Goal: Information Seeking & Learning: Find specific page/section

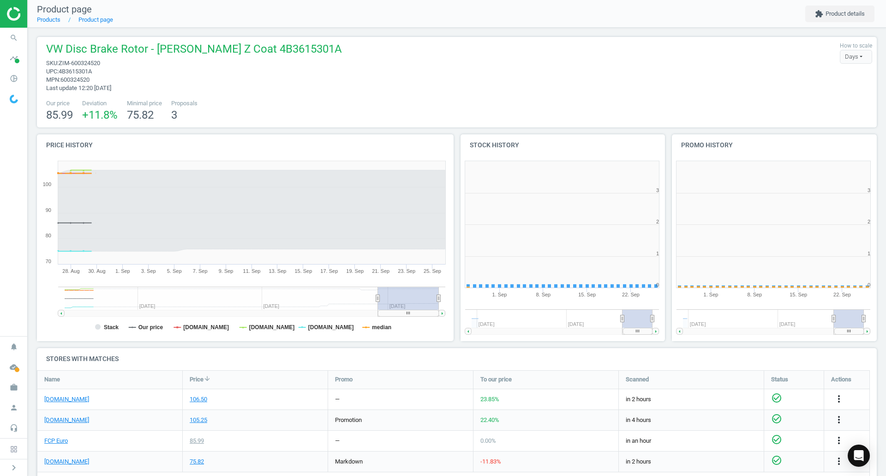
scroll to position [199, 217]
click at [17, 38] on icon "search" at bounding box center [14, 38] width 18 height 18
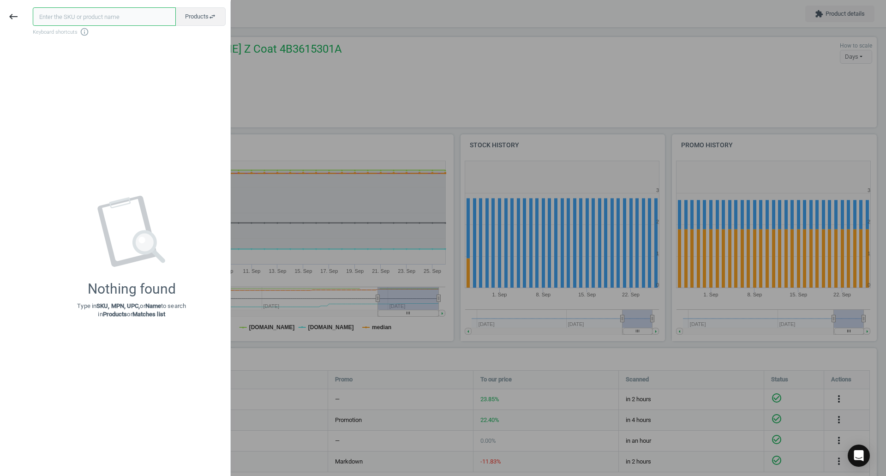
click at [82, 24] on input "text" at bounding box center [104, 16] width 143 height 18
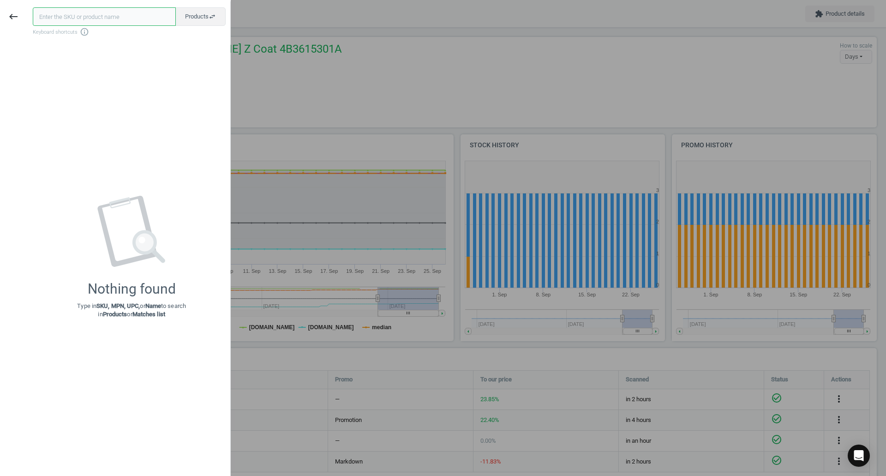
paste input "BOS-7422"
type input "BOS-7422"
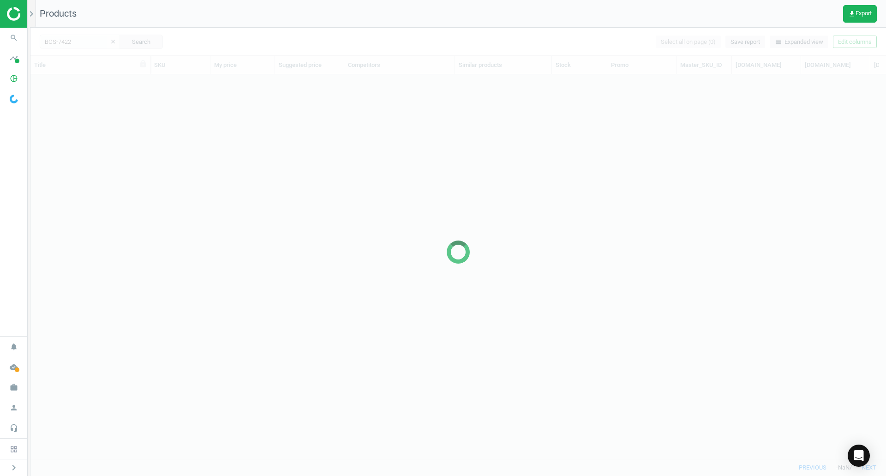
scroll to position [370, 849]
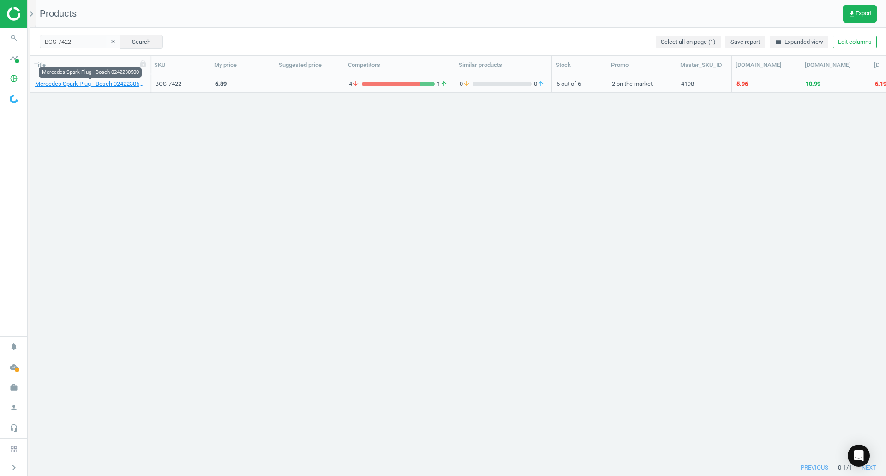
click at [118, 87] on link "Mercedes Spark Plug - Bosch 0242230500" at bounding box center [90, 84] width 110 height 8
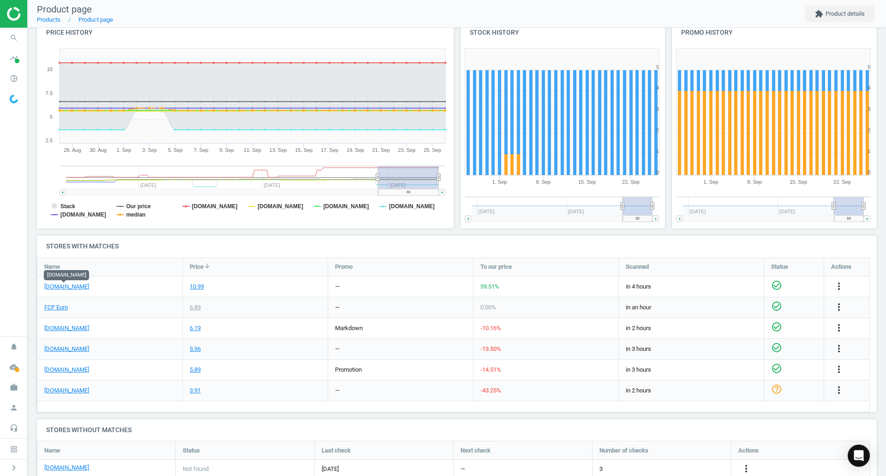
click at [69, 287] on link "[DOMAIN_NAME]" at bounding box center [66, 287] width 45 height 8
click at [50, 308] on link "FCP Euro" at bounding box center [56, 307] width 24 height 8
click at [10, 38] on icon "search" at bounding box center [14, 38] width 18 height 18
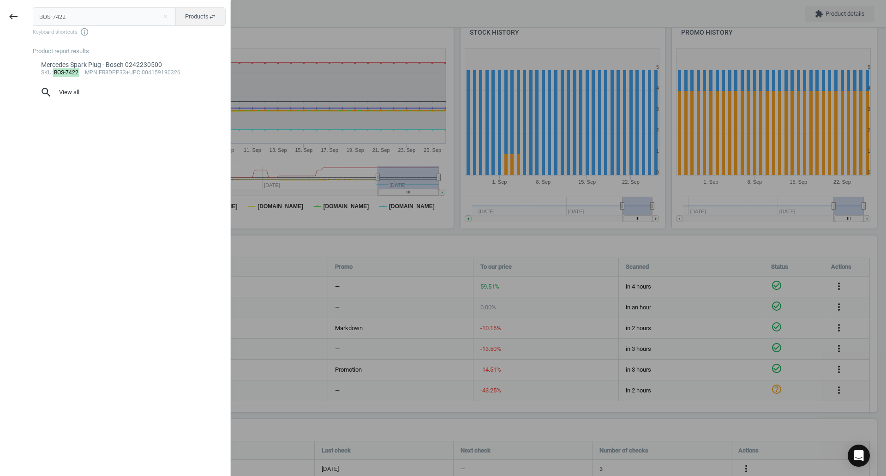
click at [135, 21] on input "BOS-7422" at bounding box center [105, 16] width 144 height 18
type input "CRP-HWB0009"
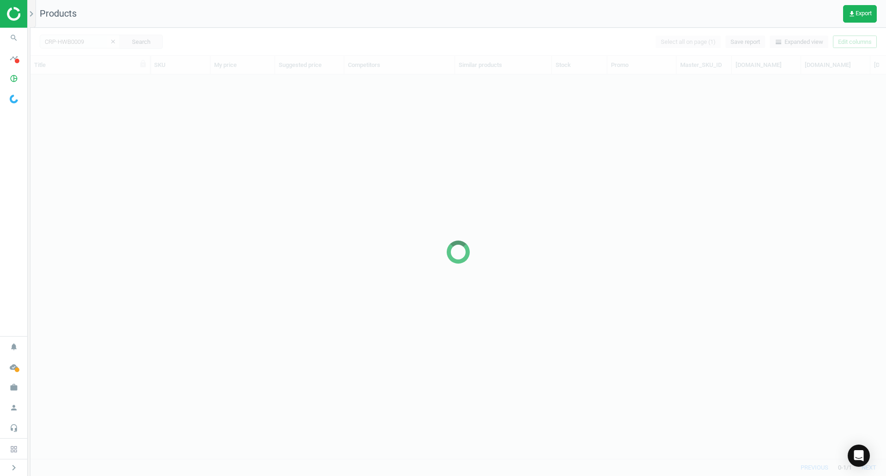
scroll to position [370, 849]
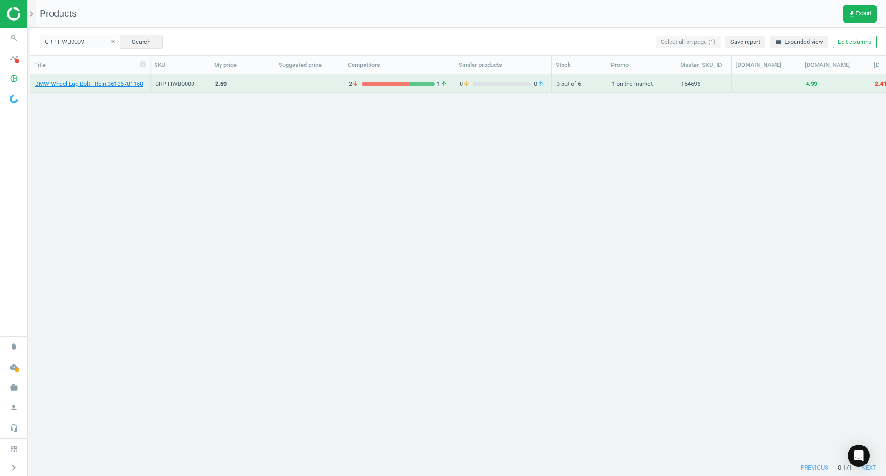
click at [93, 79] on div "BMW Wheel Lug Bolt - Rein 36136781150" at bounding box center [90, 83] width 110 height 16
click at [100, 85] on link "BMW Wheel Lug Bolt - Rein 36136781150" at bounding box center [89, 84] width 108 height 8
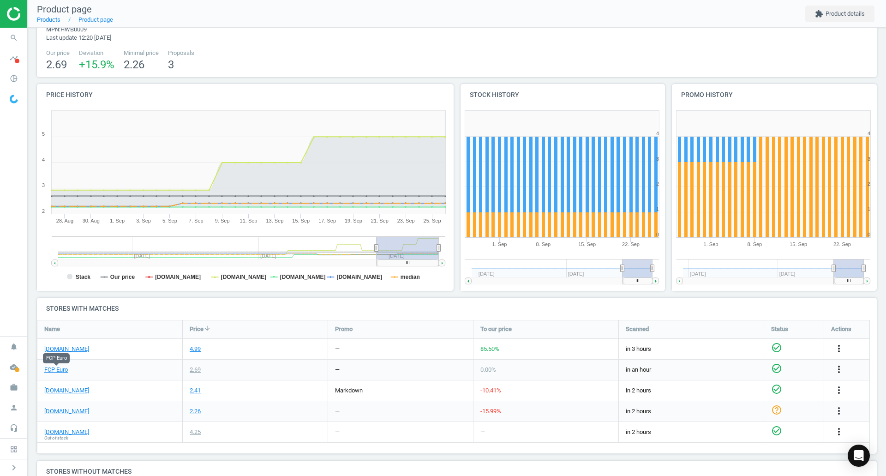
click at [59, 370] on link "FCP Euro" at bounding box center [56, 370] width 24 height 8
click at [78, 349] on link "[DOMAIN_NAME]" at bounding box center [66, 349] width 45 height 8
click at [7, 39] on icon "search" at bounding box center [14, 38] width 18 height 18
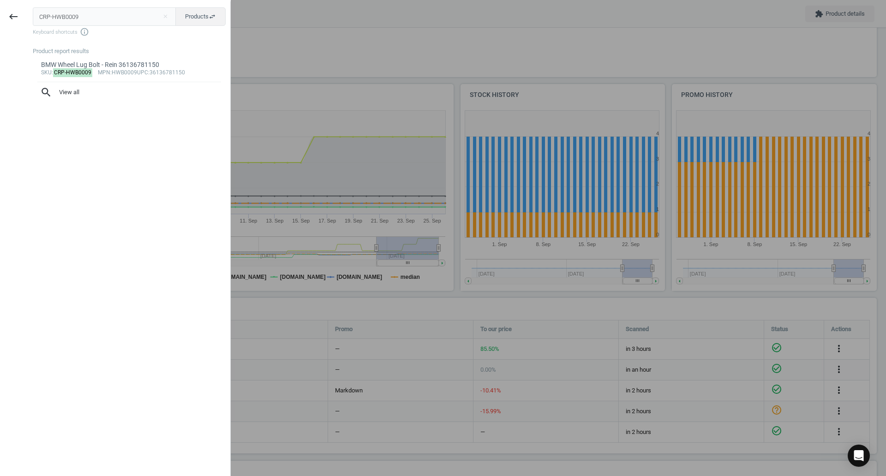
click at [96, 7] on div "CRP-HWB0009 close Products swap_horiz Keyboard shortcuts info_outline Product r…" at bounding box center [129, 239] width 204 height 476
click at [108, 16] on input "CRP-HWB0009" at bounding box center [105, 16] width 144 height 18
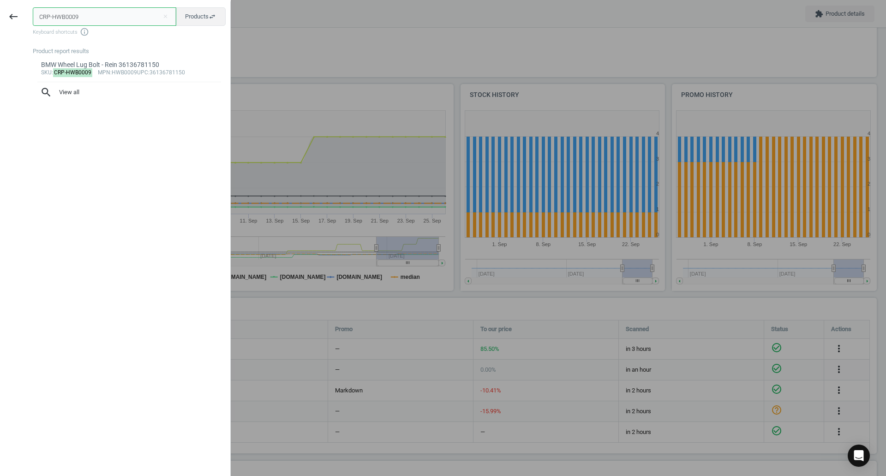
click at [108, 16] on input "CRP-HWB0009" at bounding box center [105, 16] width 144 height 18
paste input "TO-49379148"
type input "CTO-49379148"
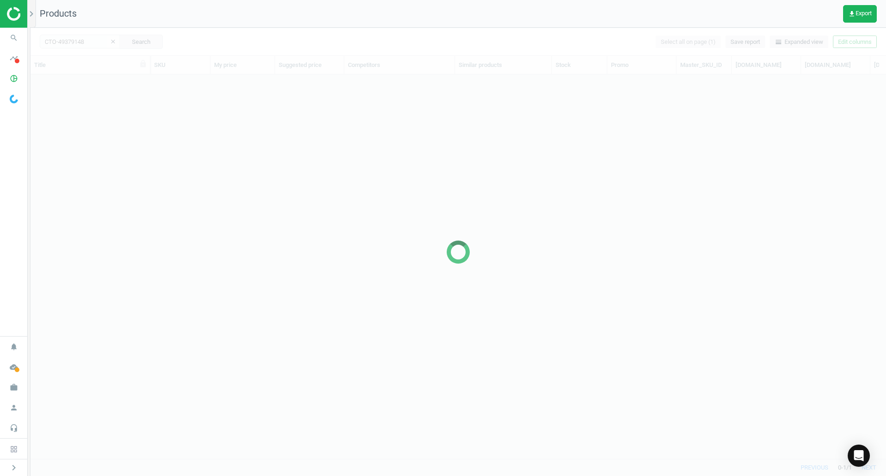
scroll to position [370, 849]
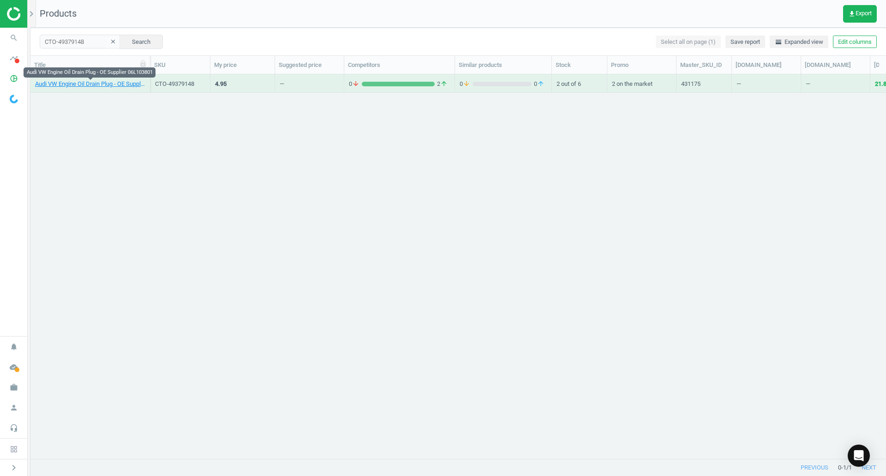
click at [45, 88] on link "Audi VW Engine Oil Drain Plug - OE Supplier 06L103801" at bounding box center [90, 84] width 110 height 8
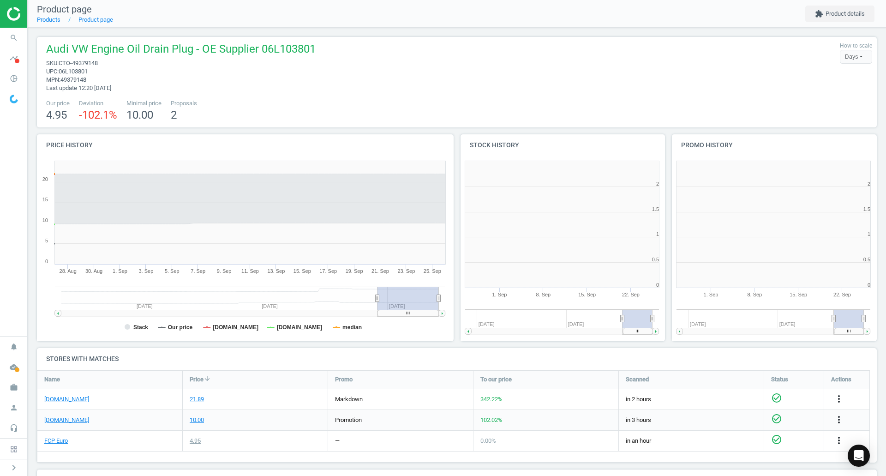
scroll to position [5, 5]
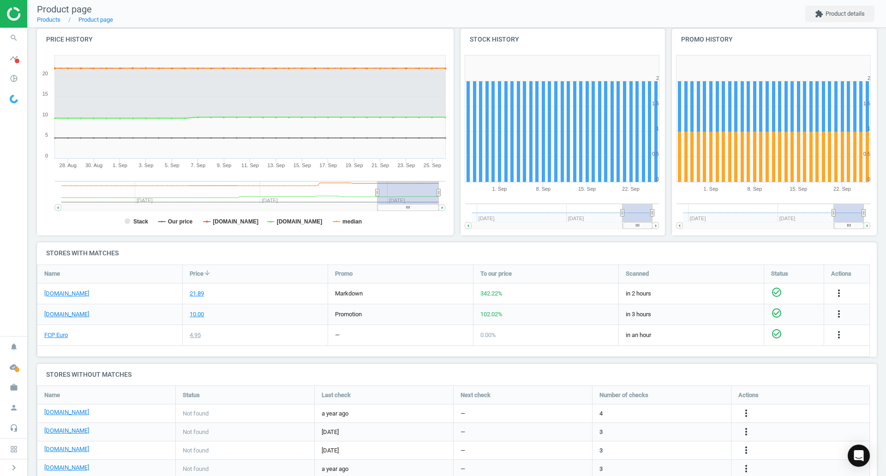
click at [66, 319] on div "[DOMAIN_NAME]" at bounding box center [109, 314] width 145 height 20
click at [60, 314] on link "[DOMAIN_NAME]" at bounding box center [66, 314] width 45 height 8
click at [56, 337] on link "FCP Euro" at bounding box center [56, 335] width 24 height 8
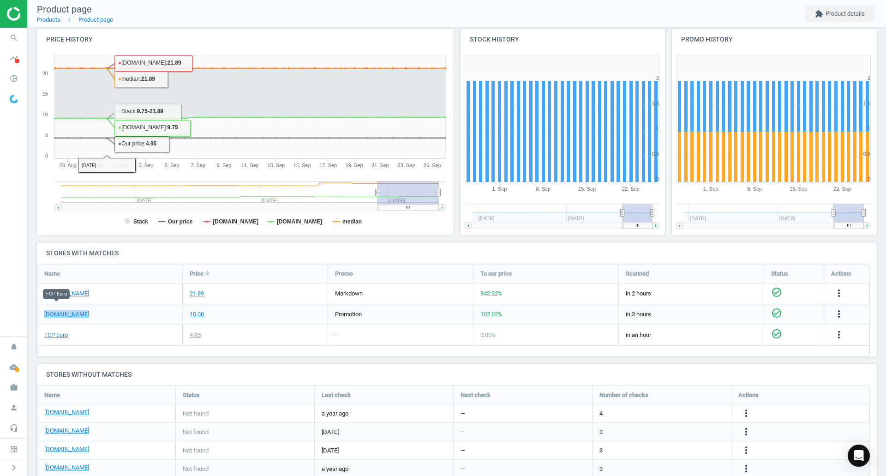
scroll to position [135, 0]
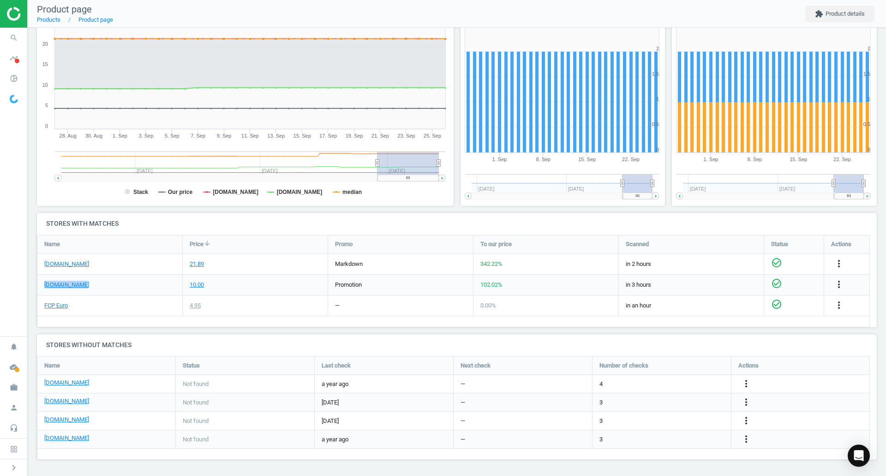
click at [840, 284] on icon "more_vert" at bounding box center [839, 284] width 11 height 11
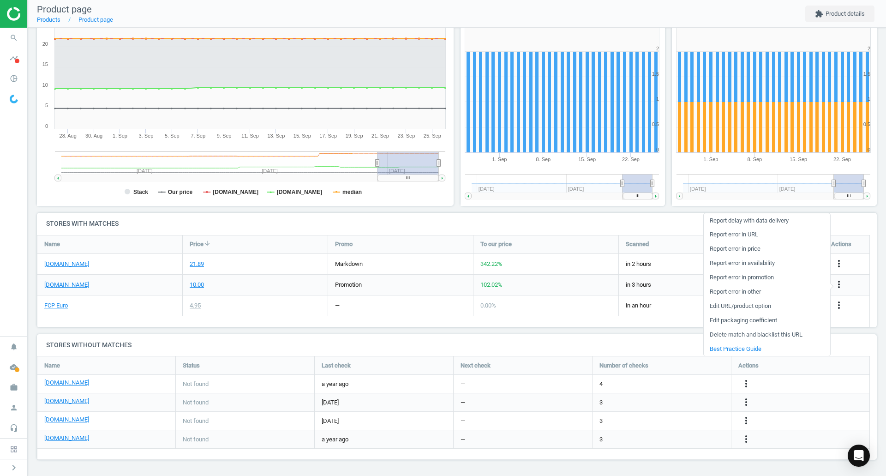
click at [755, 235] on link "Report error in URL" at bounding box center [767, 235] width 126 height 14
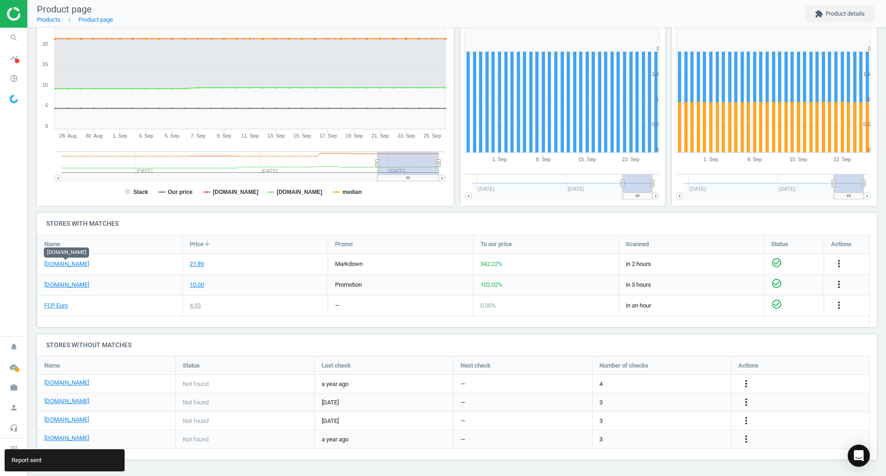
click at [84, 264] on link "[DOMAIN_NAME]" at bounding box center [66, 264] width 45 height 8
click at [839, 261] on icon "more_vert" at bounding box center [839, 263] width 11 height 11
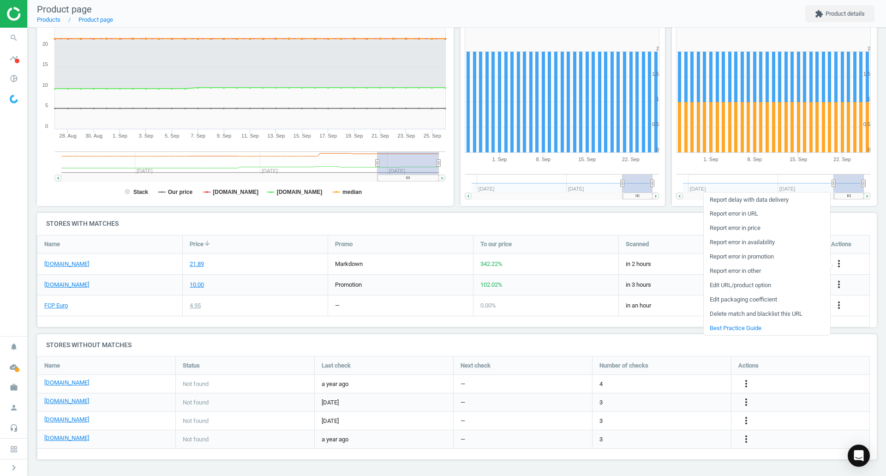
click at [744, 212] on link "Report error in URL" at bounding box center [767, 214] width 126 height 14
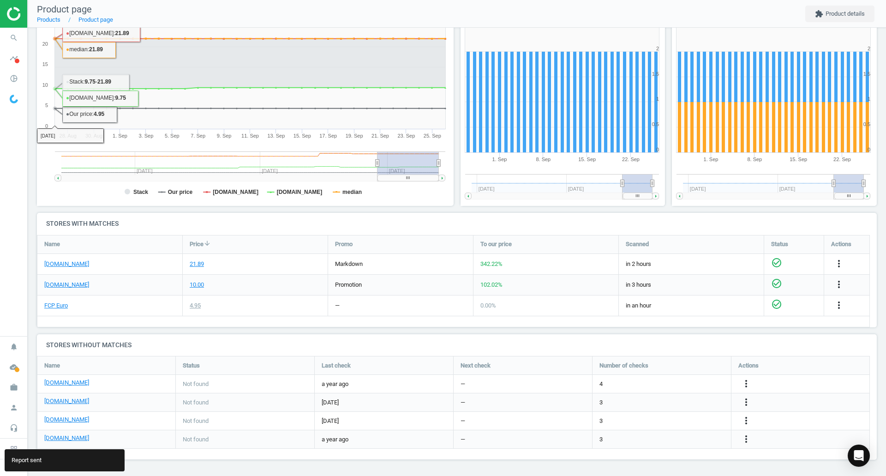
click at [19, 35] on icon "search" at bounding box center [14, 38] width 18 height 18
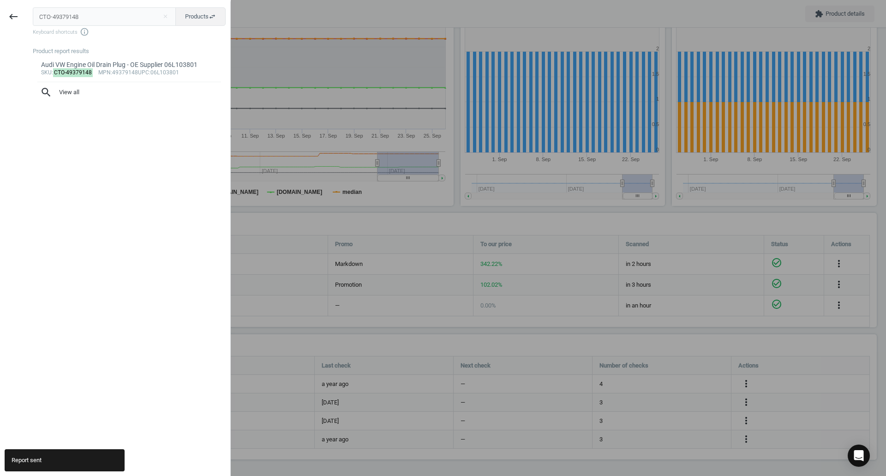
click at [81, 23] on input "CTO-49379148" at bounding box center [105, 16] width 144 height 18
type input "DEL-GN10571"
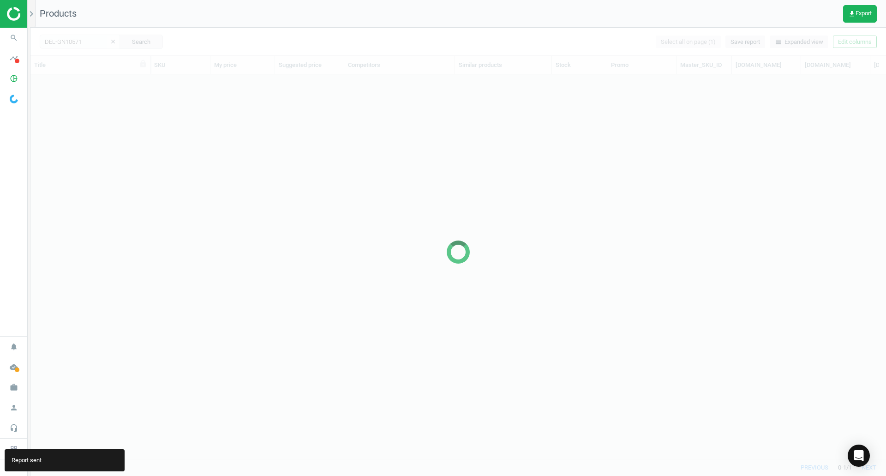
scroll to position [370, 849]
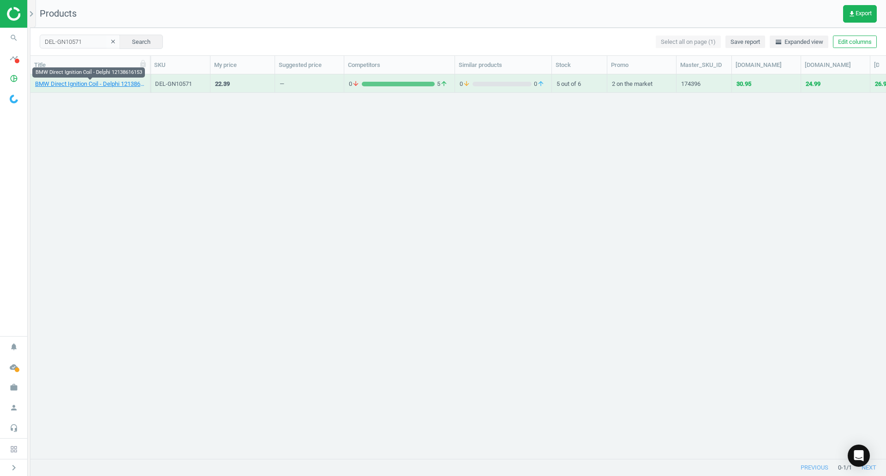
click at [131, 84] on link "BMW Direct Ignition Coil - Delphi 12138616153" at bounding box center [90, 84] width 110 height 8
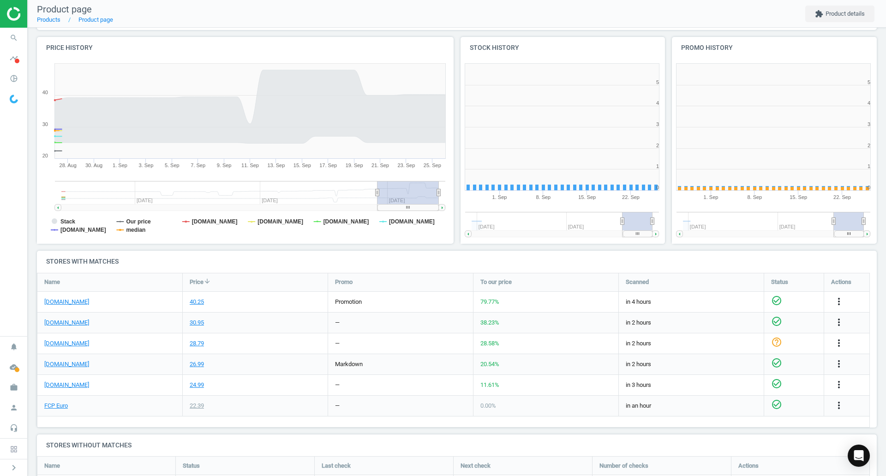
scroll to position [199, 217]
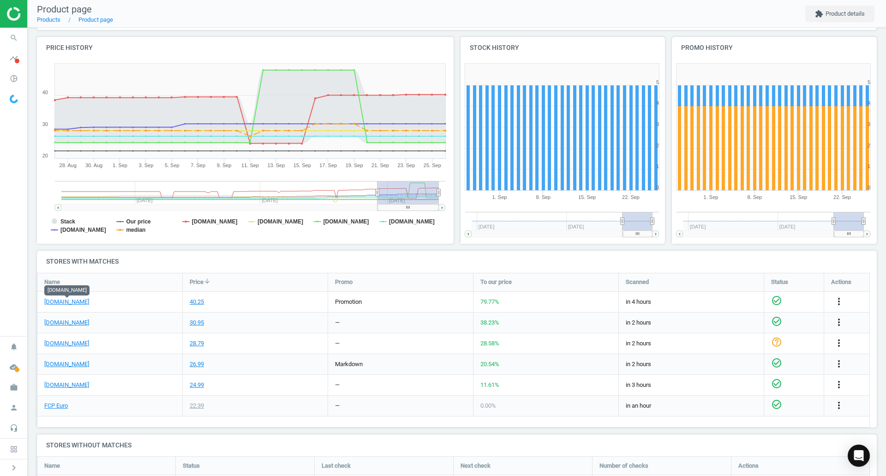
click at [65, 300] on link "[DOMAIN_NAME]" at bounding box center [66, 302] width 45 height 8
click at [59, 404] on link "FCP Euro" at bounding box center [56, 406] width 24 height 8
click at [11, 40] on icon "search" at bounding box center [14, 38] width 18 height 18
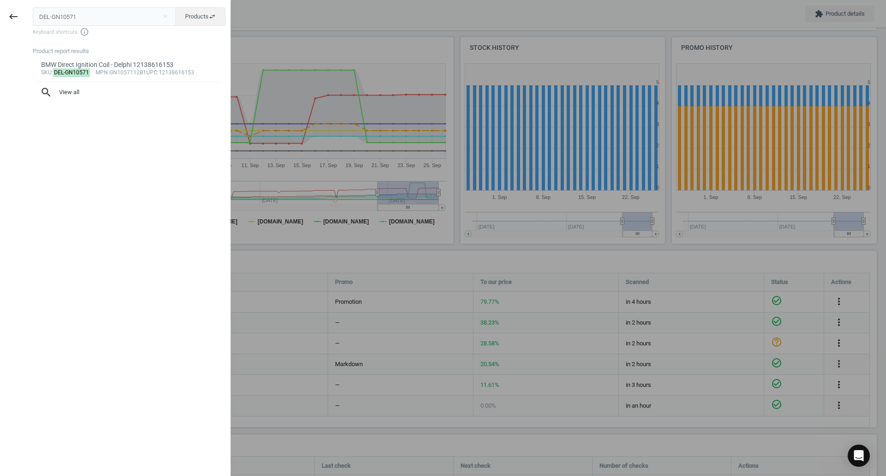
click at [133, 9] on input "DEL-GN10571" at bounding box center [105, 16] width 144 height 18
type input "ELR-537890"
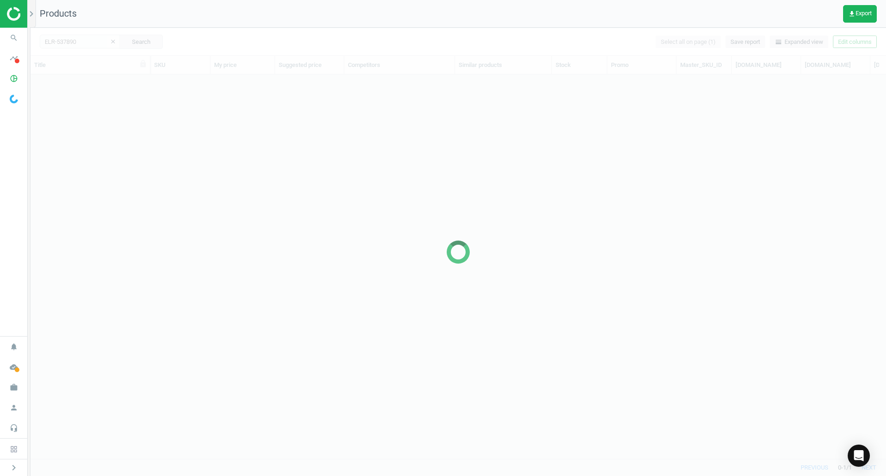
scroll to position [370, 849]
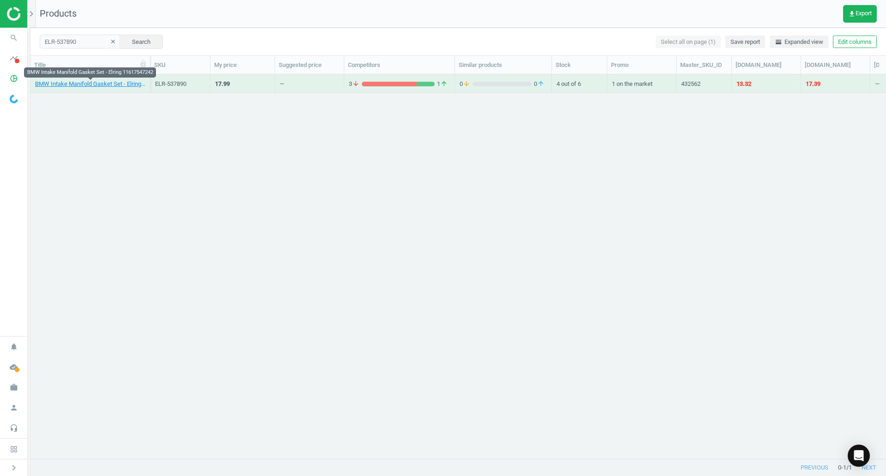
click at [113, 84] on link "BMW Intake Manifold Gasket Set - Elring 11617547242" at bounding box center [90, 84] width 110 height 8
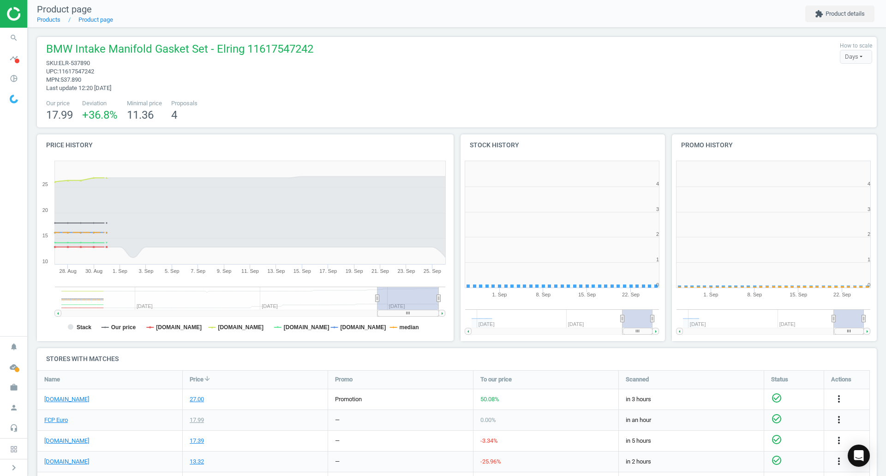
scroll to position [5, 5]
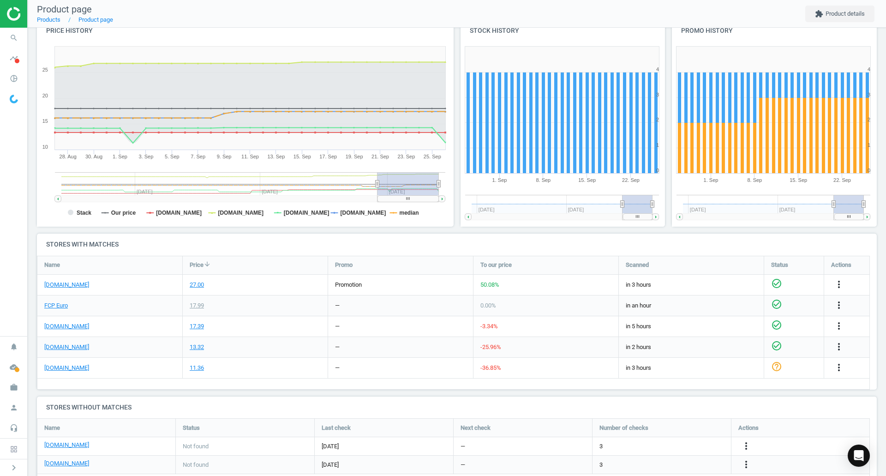
click at [58, 302] on link "FCP Euro" at bounding box center [56, 305] width 24 height 8
click at [78, 286] on link "[DOMAIN_NAME]" at bounding box center [66, 285] width 45 height 8
click at [8, 37] on icon "search" at bounding box center [14, 38] width 18 height 18
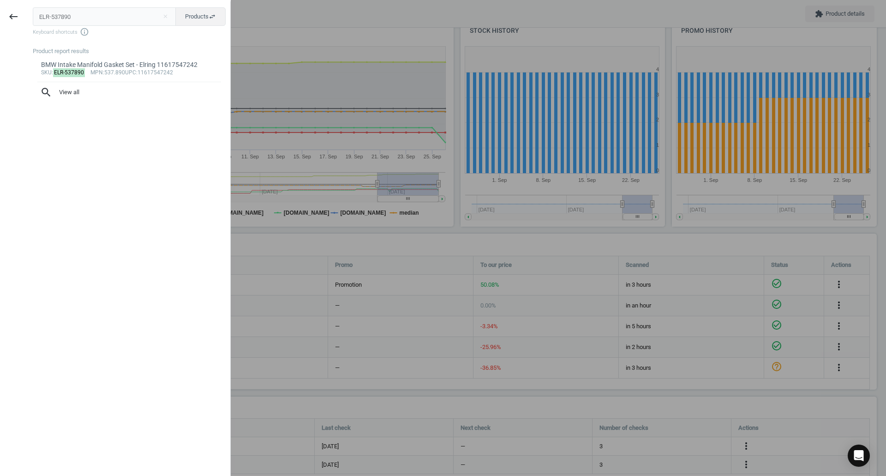
click at [91, 11] on input "ELR-537890" at bounding box center [105, 16] width 144 height 18
type input "MAN-HU7185X"
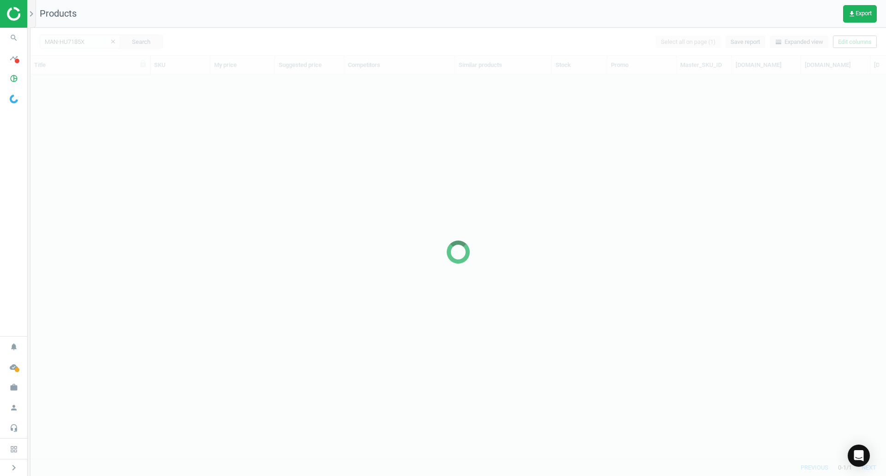
scroll to position [370, 849]
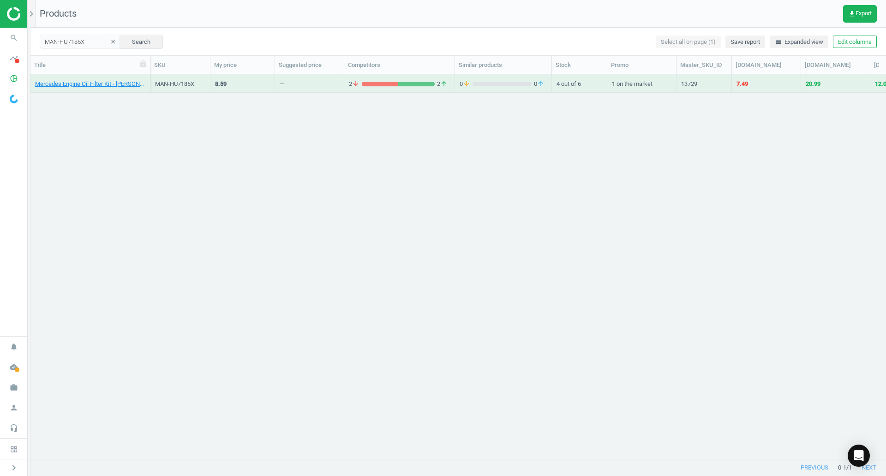
click at [106, 86] on link "Mercedes Engine Oil Filter Kit - [PERSON_NAME] 0001802609" at bounding box center [90, 84] width 110 height 8
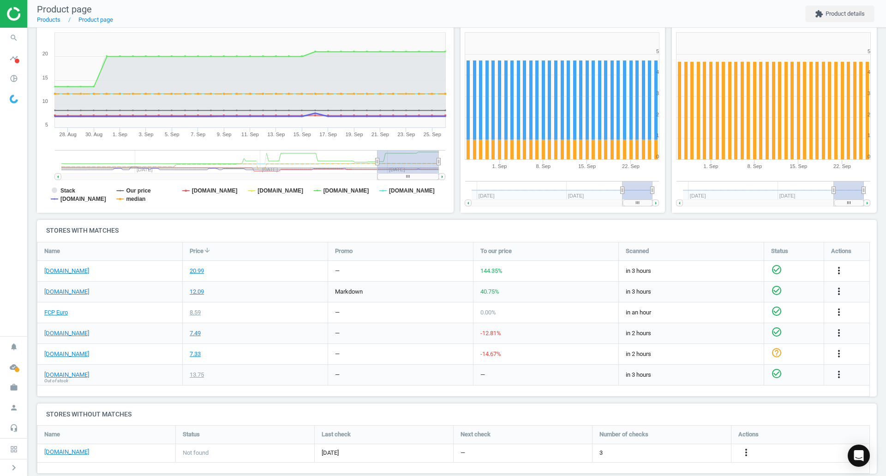
scroll to position [142, 0]
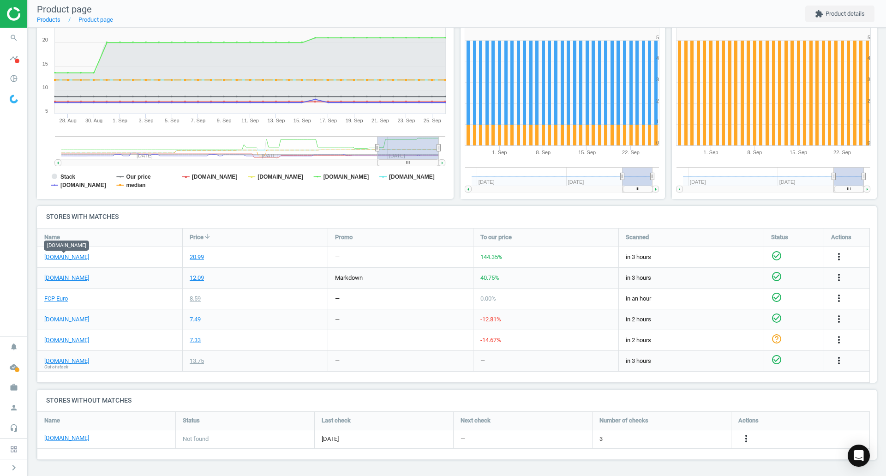
click at [72, 259] on link "[DOMAIN_NAME]" at bounding box center [66, 257] width 45 height 8
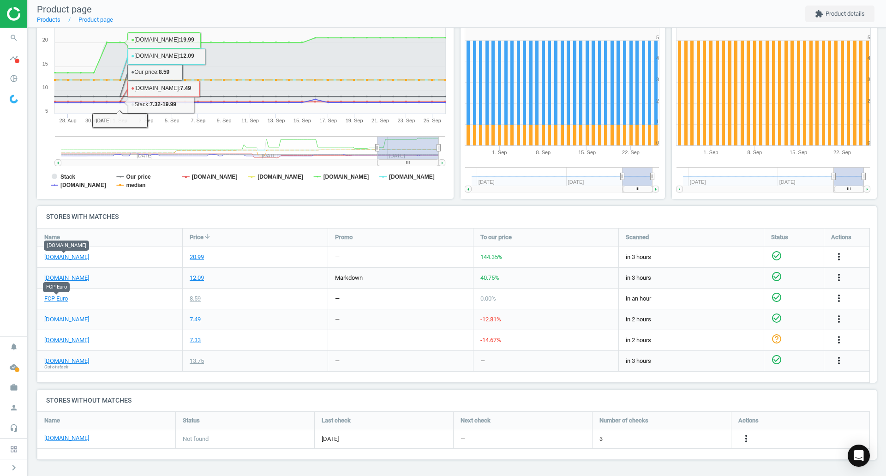
click at [56, 300] on link "FCP Euro" at bounding box center [56, 299] width 24 height 8
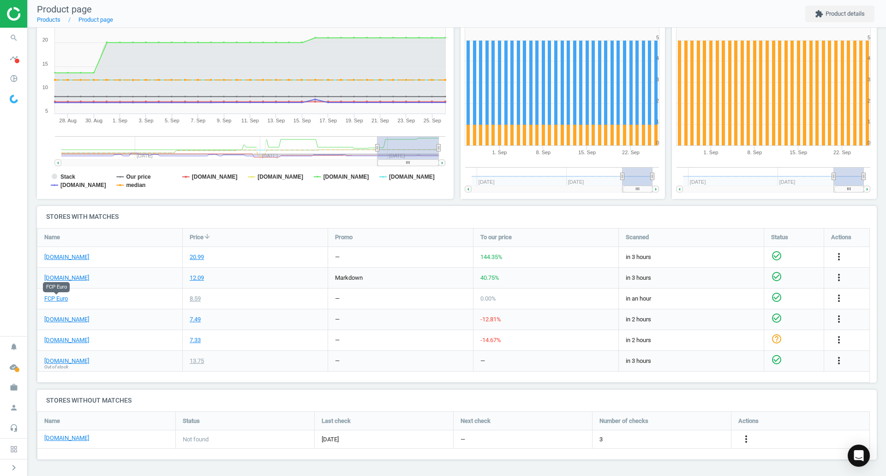
click at [11, 36] on icon "search" at bounding box center [14, 38] width 18 height 18
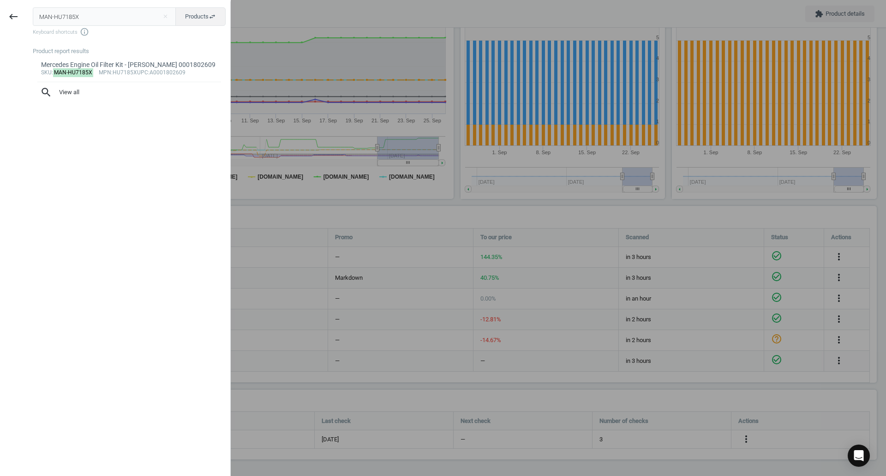
click at [84, 11] on input "MAN-HU7185X" at bounding box center [105, 16] width 144 height 18
type input "STC-OIL0005"
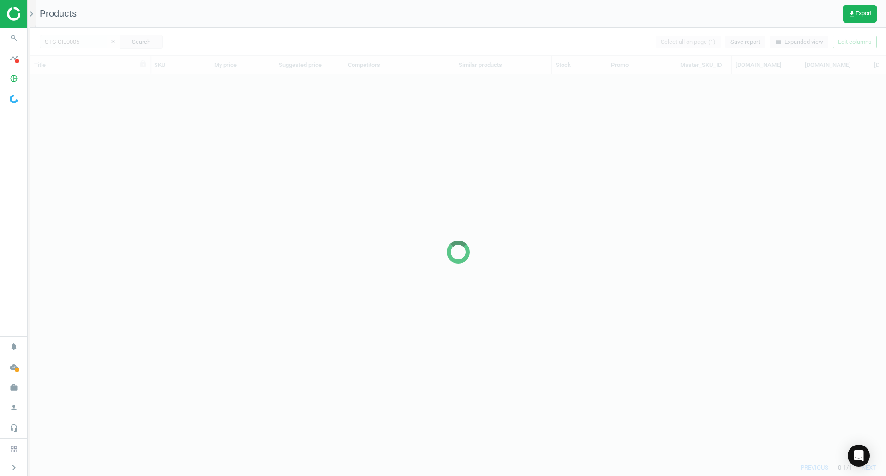
scroll to position [370, 849]
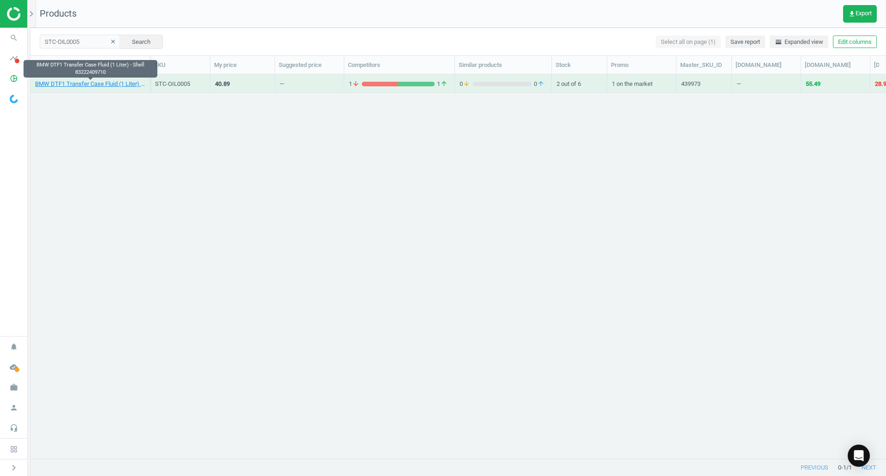
click at [63, 83] on link "BMW DTF1 Transfer Case Fluid (1 Liter) - Shell 83222409710" at bounding box center [90, 84] width 110 height 8
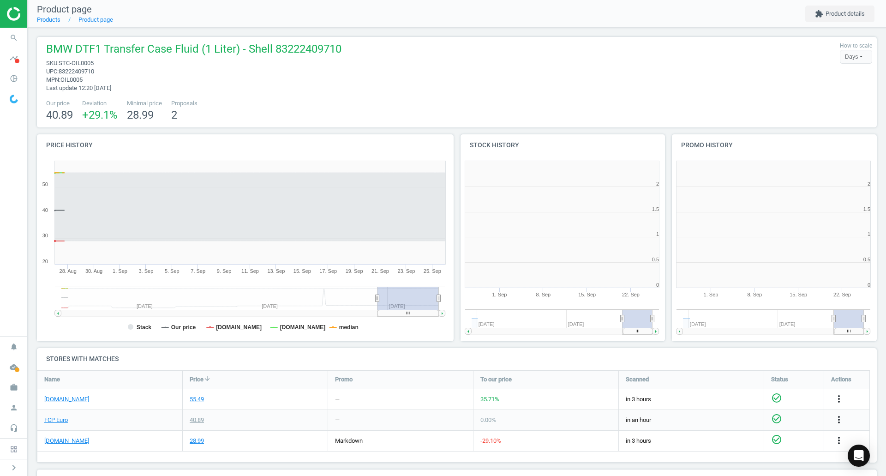
scroll to position [5, 5]
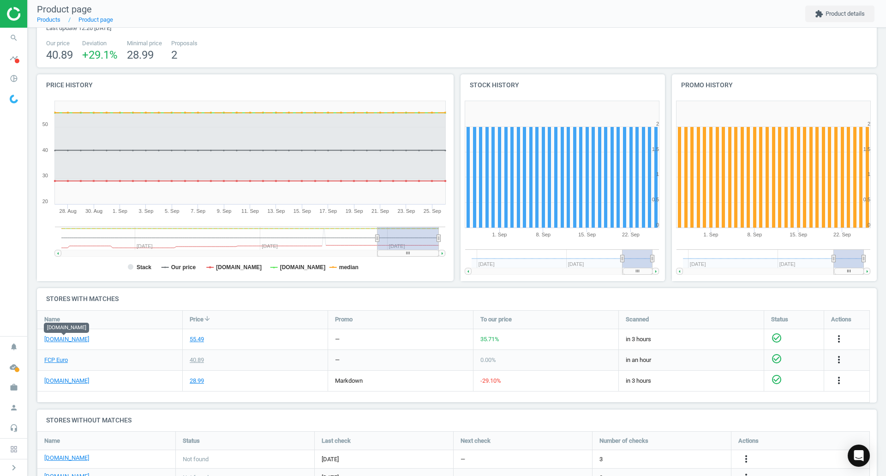
click at [82, 338] on link "[DOMAIN_NAME]" at bounding box center [66, 339] width 45 height 8
click at [62, 362] on link "FCP Euro" at bounding box center [56, 360] width 24 height 8
click at [10, 30] on icon "search" at bounding box center [14, 38] width 18 height 18
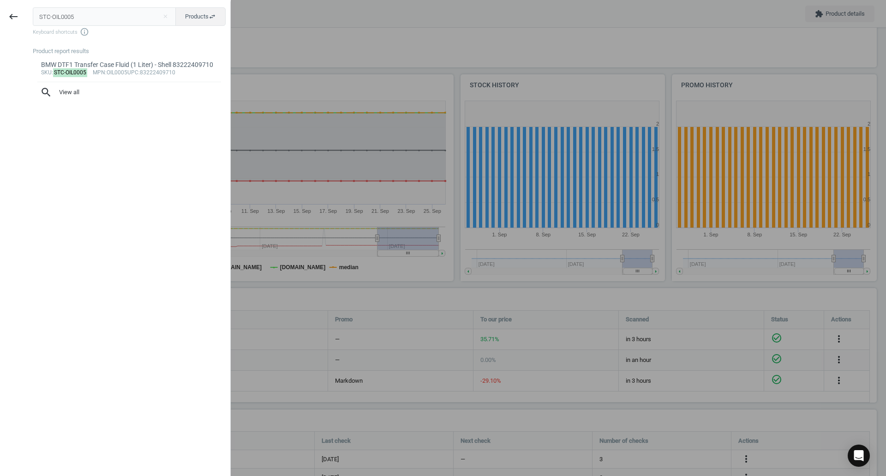
click at [70, 22] on input "STC-OIL0005" at bounding box center [105, 16] width 144 height 18
type input "WAH-41008697D0"
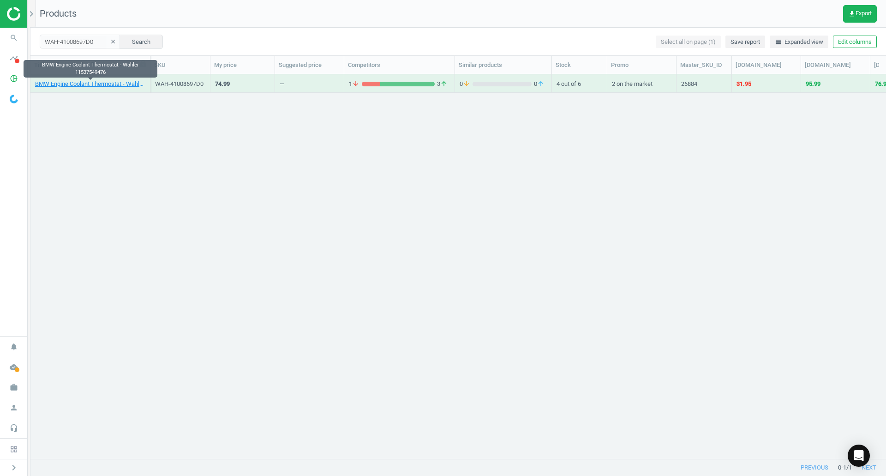
click at [87, 81] on link "BMW Engine Coolant Thermostat - Wahler 11537549476" at bounding box center [90, 84] width 110 height 8
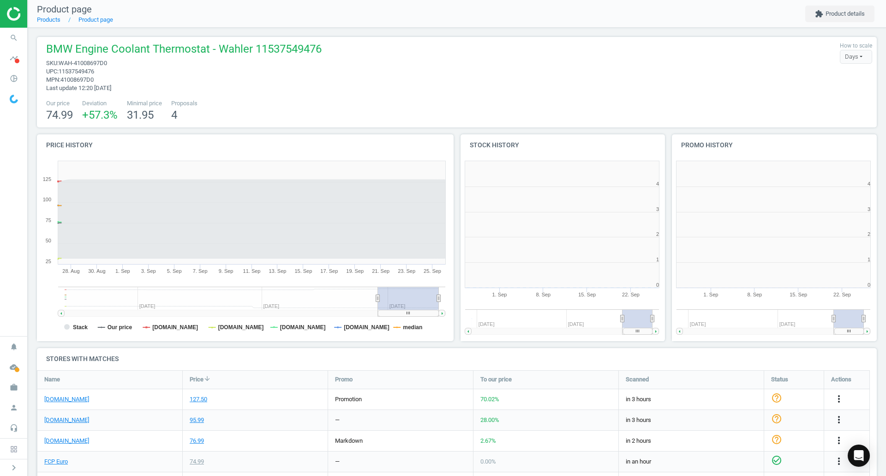
scroll to position [5, 5]
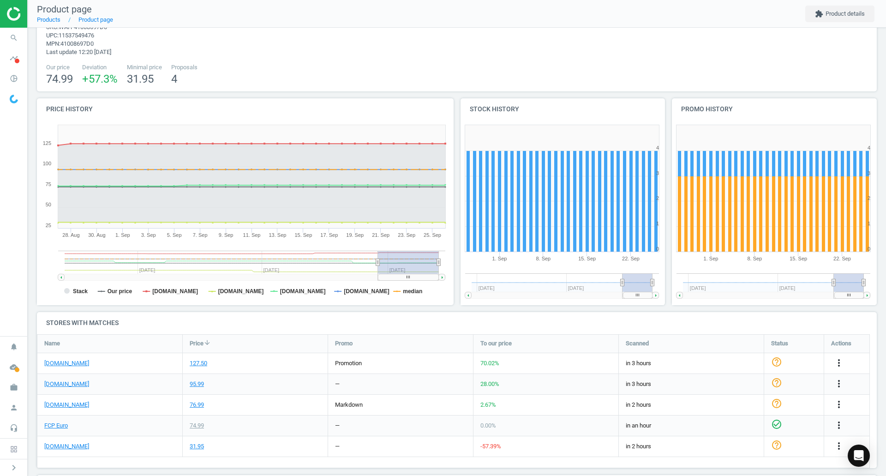
click at [65, 446] on link "[DOMAIN_NAME]" at bounding box center [66, 446] width 45 height 8
click at [54, 427] on link "FCP Euro" at bounding box center [56, 425] width 24 height 8
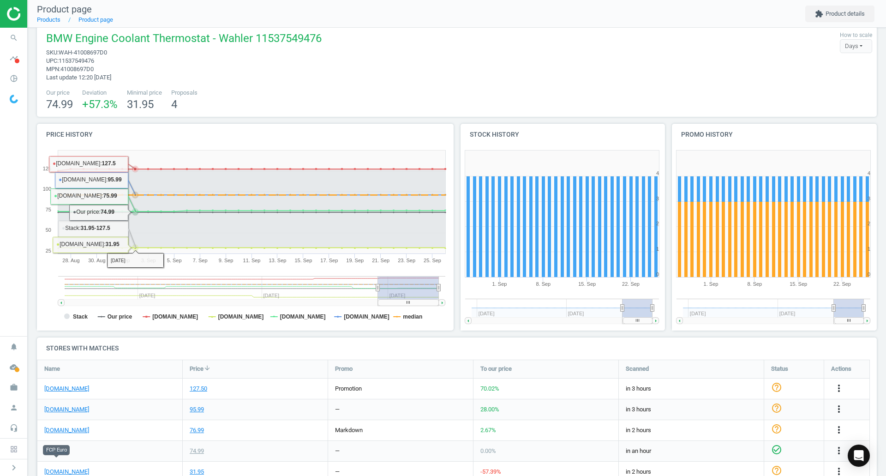
scroll to position [0, 0]
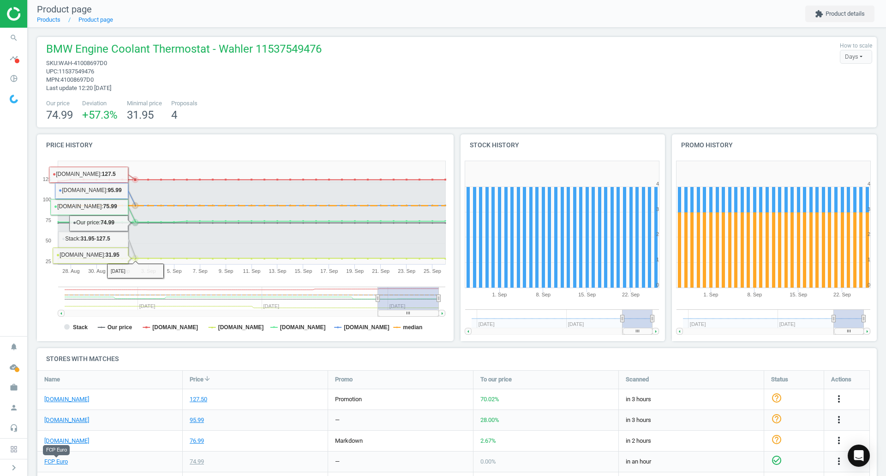
click at [12, 36] on icon "search" at bounding box center [14, 38] width 18 height 18
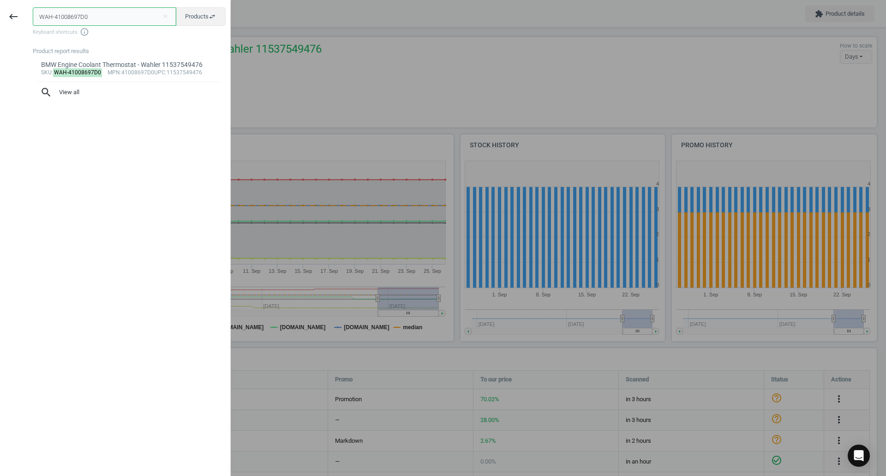
click at [126, 17] on input "WAH-41008697D0" at bounding box center [105, 16] width 144 height 18
paste input "ZFS-0736300795"
type input "ZFS-0736300795"
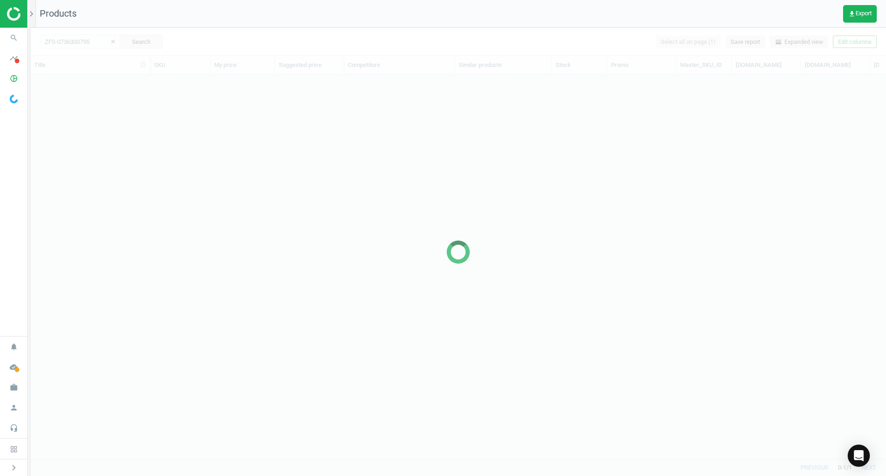
scroll to position [370, 849]
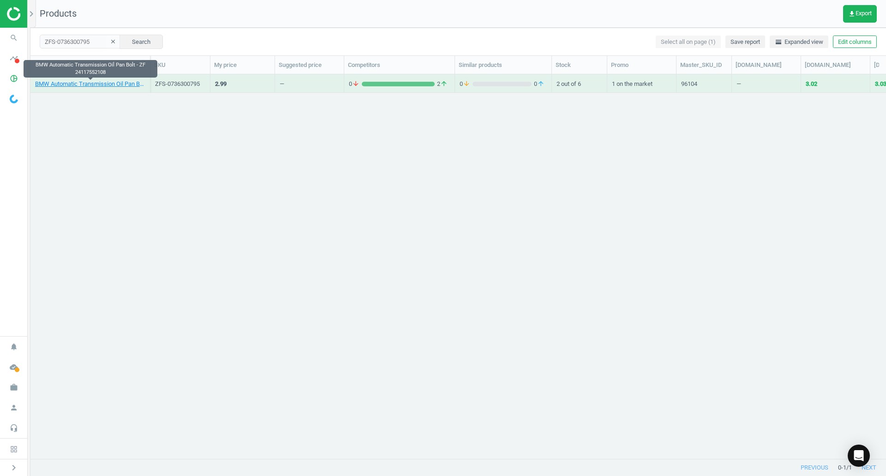
click at [107, 86] on link "BMW Automatic Transmission Oil Pan Bolt - ZF 24117552108" at bounding box center [90, 84] width 110 height 8
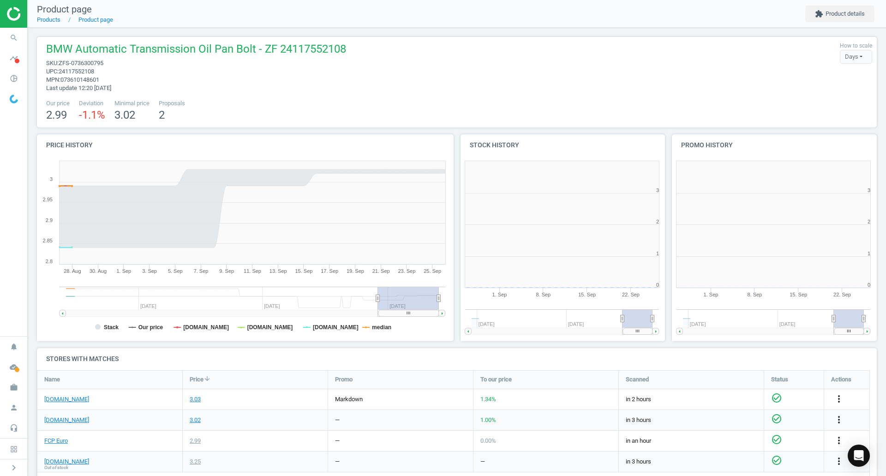
scroll to position [5, 5]
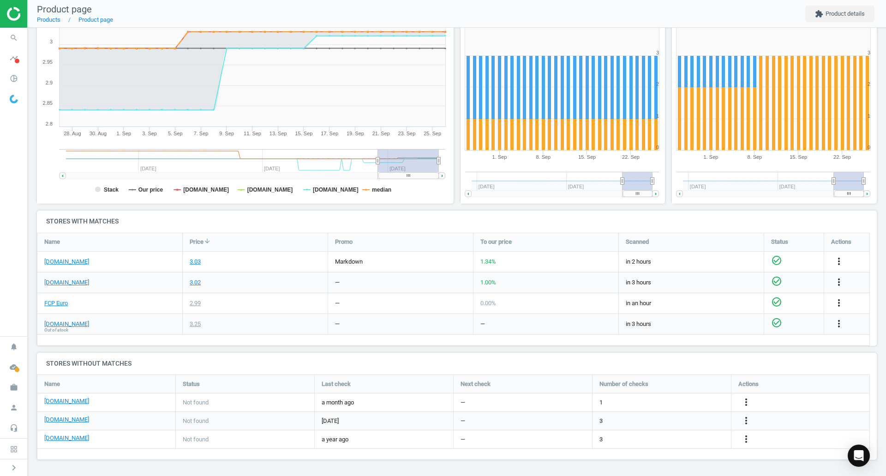
click at [58, 287] on div "[DOMAIN_NAME]" at bounding box center [109, 282] width 145 height 20
click at [58, 283] on link "[DOMAIN_NAME]" at bounding box center [66, 282] width 45 height 8
click at [59, 300] on link "FCP Euro" at bounding box center [56, 303] width 24 height 8
click at [55, 262] on link "[DOMAIN_NAME]" at bounding box center [66, 262] width 45 height 8
click at [8, 49] on span "timeline" at bounding box center [14, 58] width 28 height 20
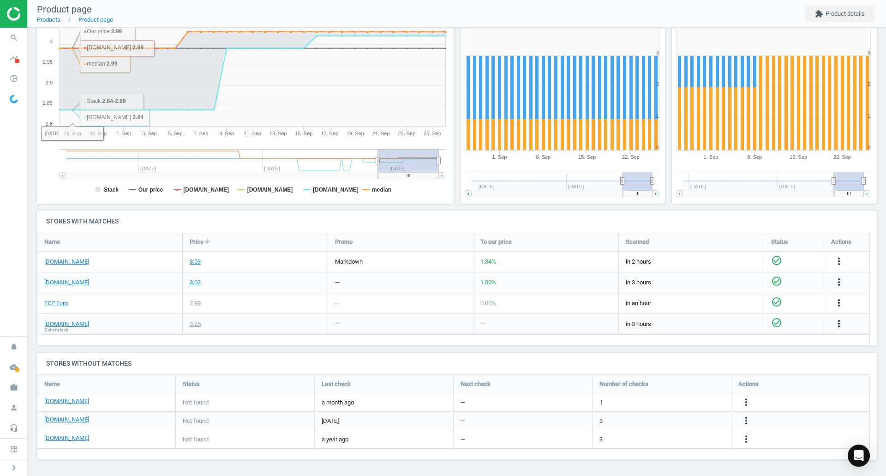
click at [6, 44] on span "search" at bounding box center [14, 38] width 28 height 20
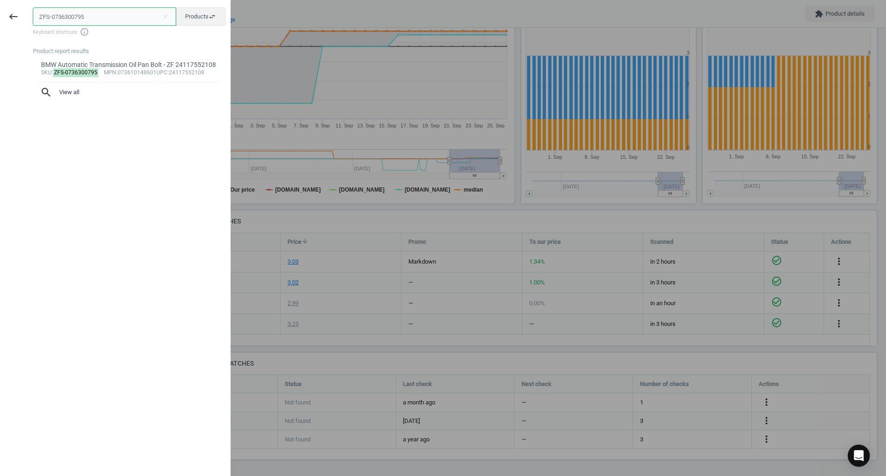
click at [56, 15] on input "ZFS-0736300795" at bounding box center [105, 16] width 144 height 18
click at [57, 16] on input "ZFS-0736300795" at bounding box center [105, 16] width 144 height 18
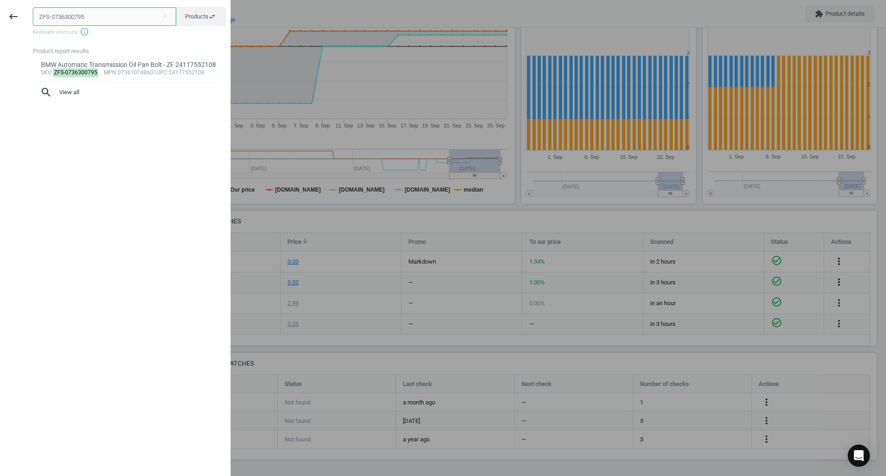
paste input "ATE-360118"
type input "ATE-360118"
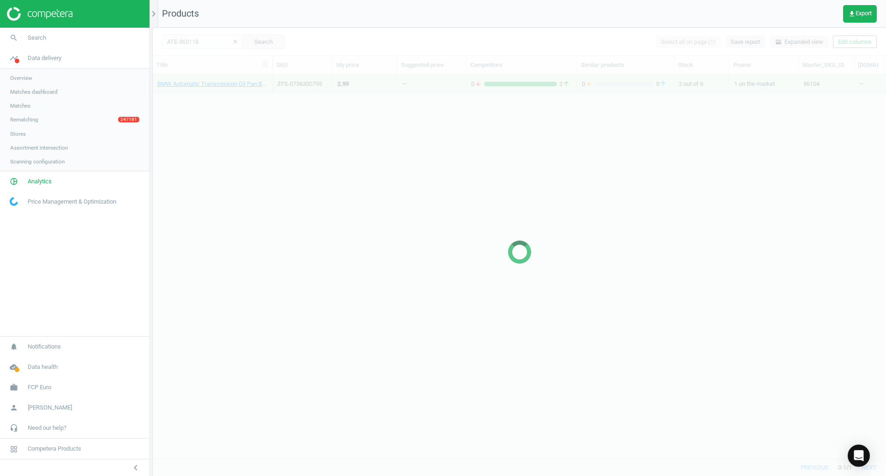
click at [145, 468] on button "chevron_left" at bounding box center [135, 468] width 23 height 12
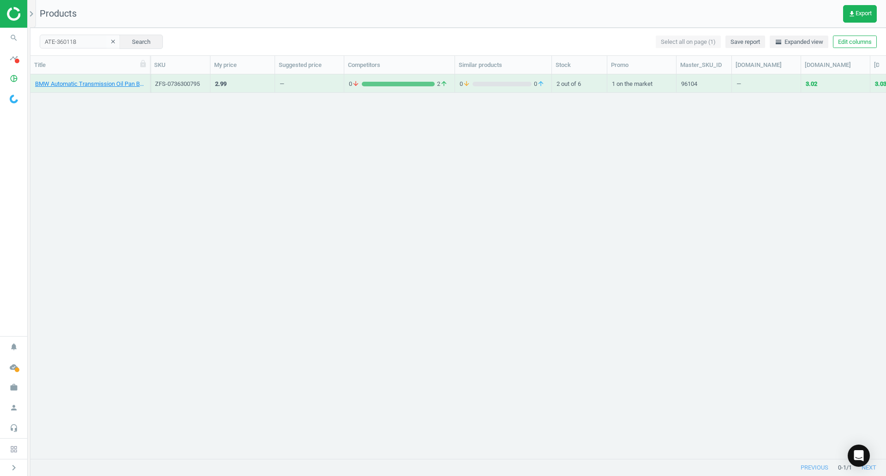
scroll to position [370, 849]
click at [97, 84] on link "BMW ABS Wheel Speed Sensor - ATE 34526870077" at bounding box center [90, 84] width 110 height 8
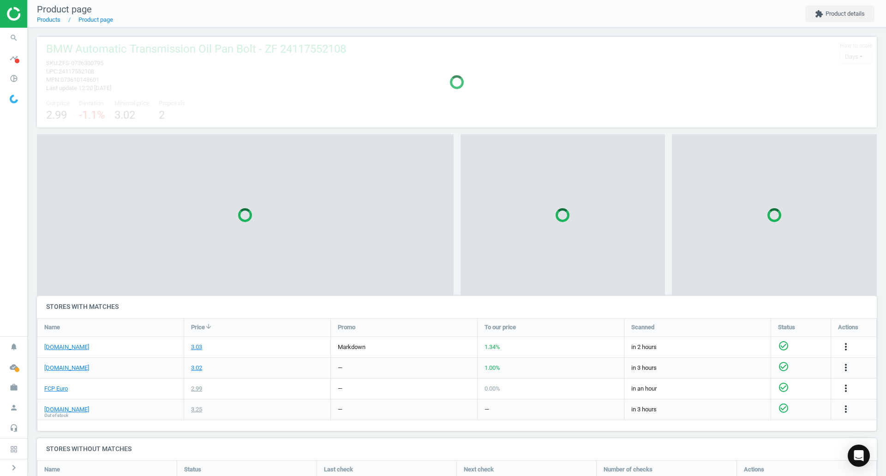
scroll to position [5, 5]
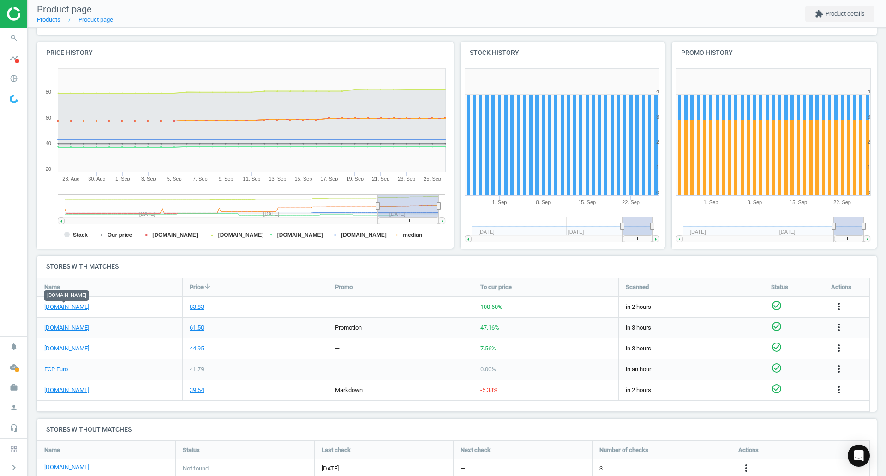
click at [55, 306] on link "[DOMAIN_NAME]" at bounding box center [66, 307] width 45 height 8
click at [50, 365] on link "FCP Euro" at bounding box center [56, 369] width 24 height 8
click at [5, 46] on span "search" at bounding box center [14, 38] width 28 height 20
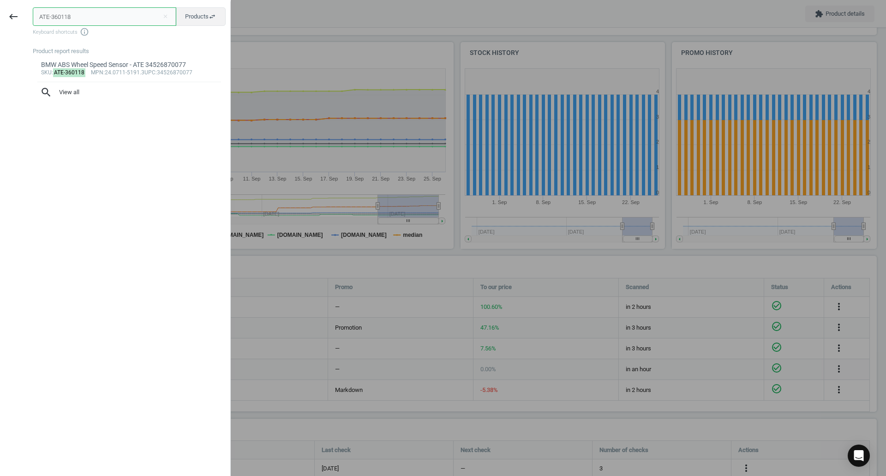
click at [44, 8] on input "ATE-360118" at bounding box center [105, 16] width 144 height 18
paste input "BOS-0221503035"
type input "BOS-0221503035"
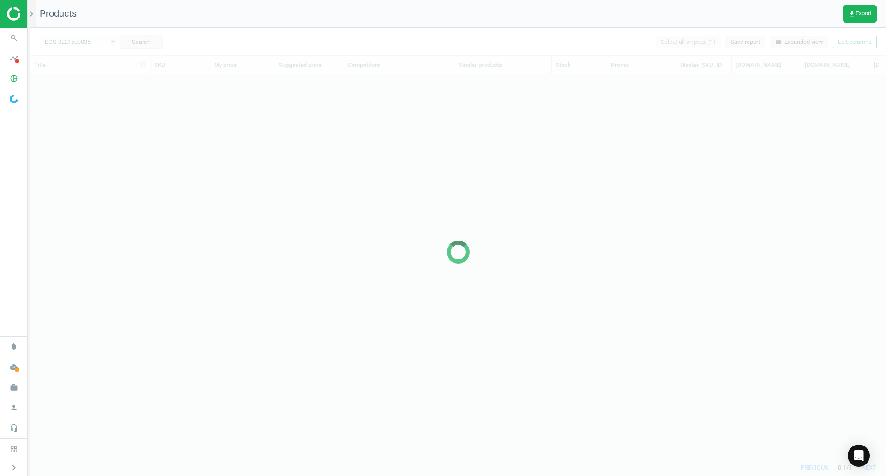
scroll to position [370, 849]
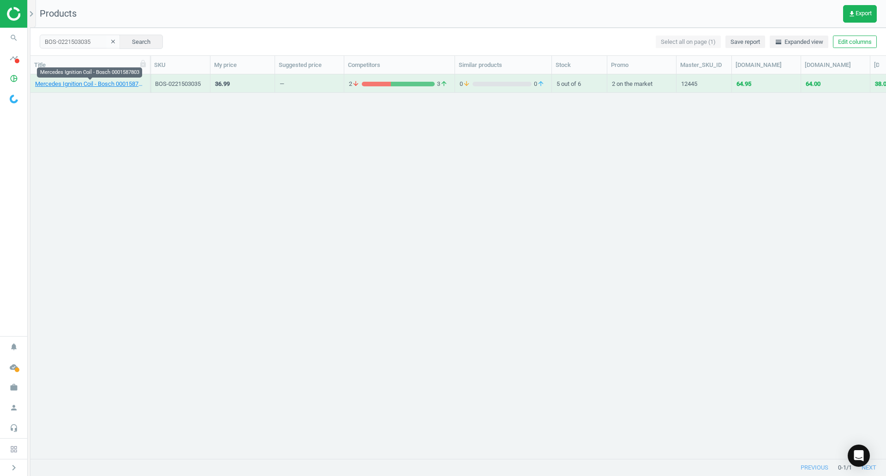
click at [127, 87] on link "Mercedes Ignition Coil - Bosch 0001587803" at bounding box center [90, 84] width 110 height 8
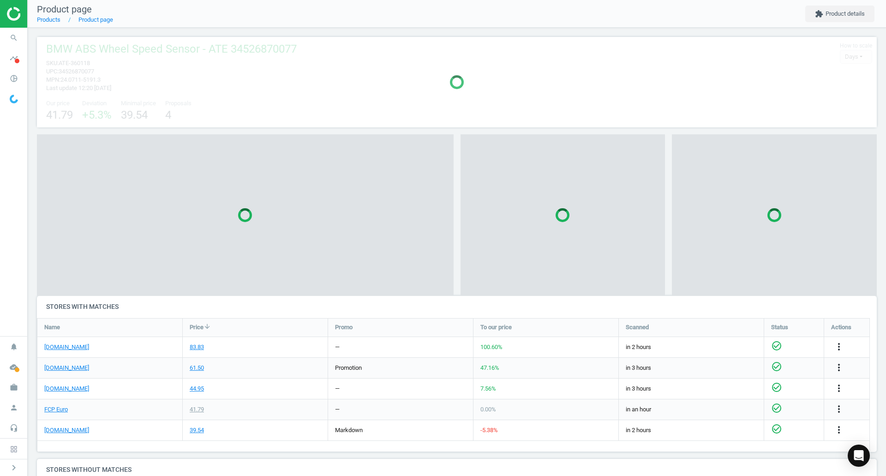
scroll to position [148, 848]
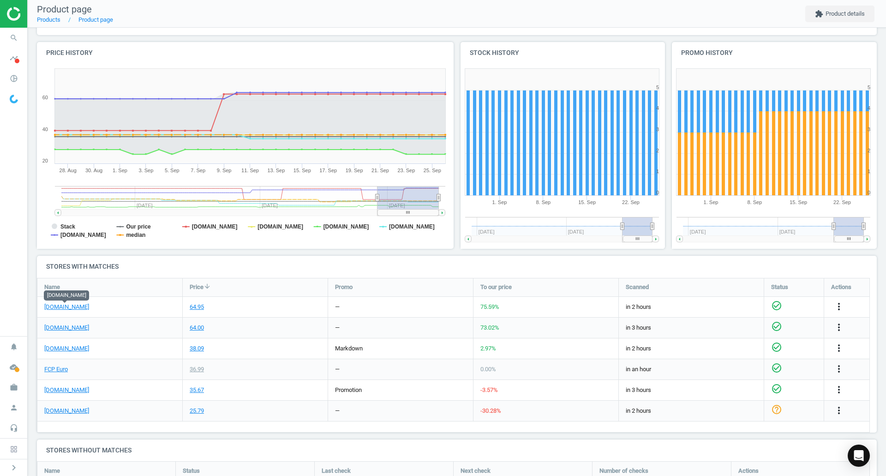
click at [77, 308] on link "[DOMAIN_NAME]" at bounding box center [66, 307] width 45 height 8
click at [54, 366] on link "FCP Euro" at bounding box center [56, 369] width 24 height 8
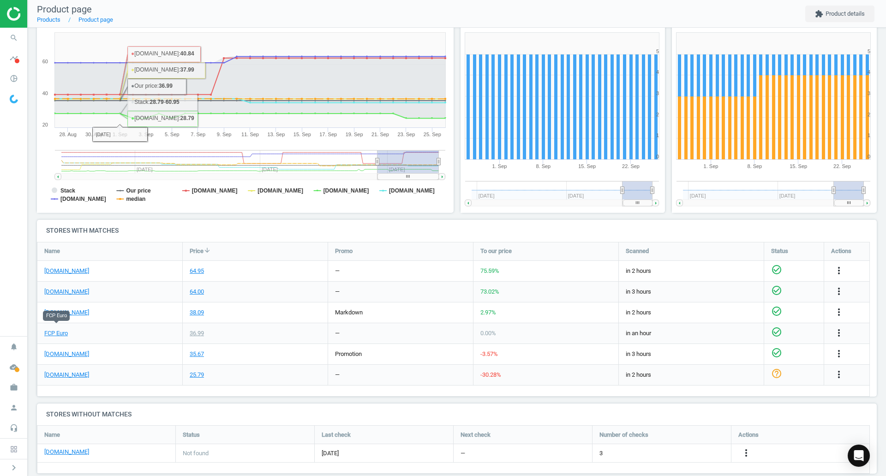
scroll to position [142, 0]
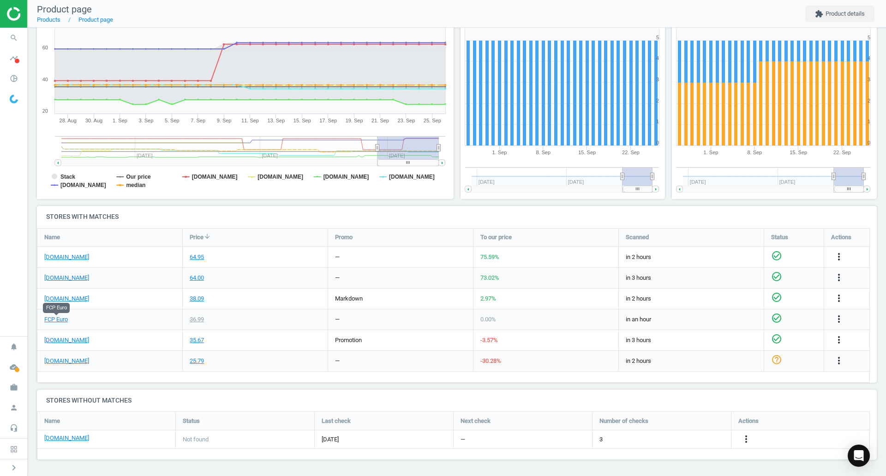
click at [841, 253] on icon "more_vert" at bounding box center [839, 256] width 11 height 11
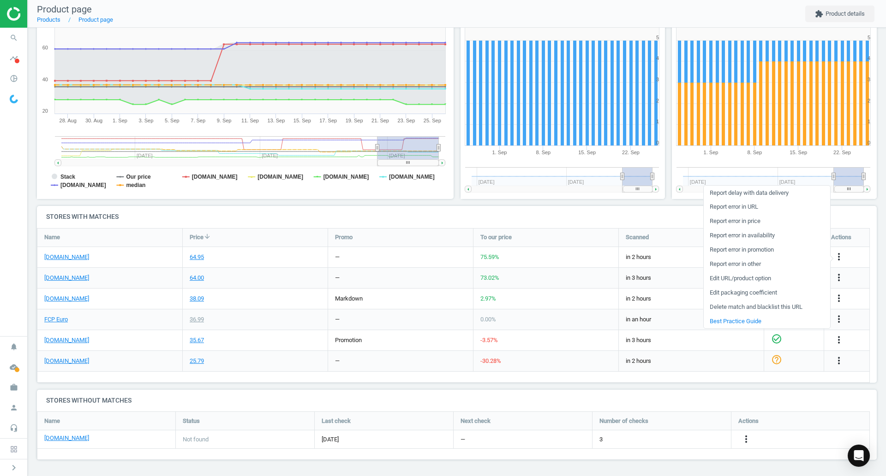
click at [762, 289] on link "Edit packaging coefficient" at bounding box center [767, 293] width 126 height 14
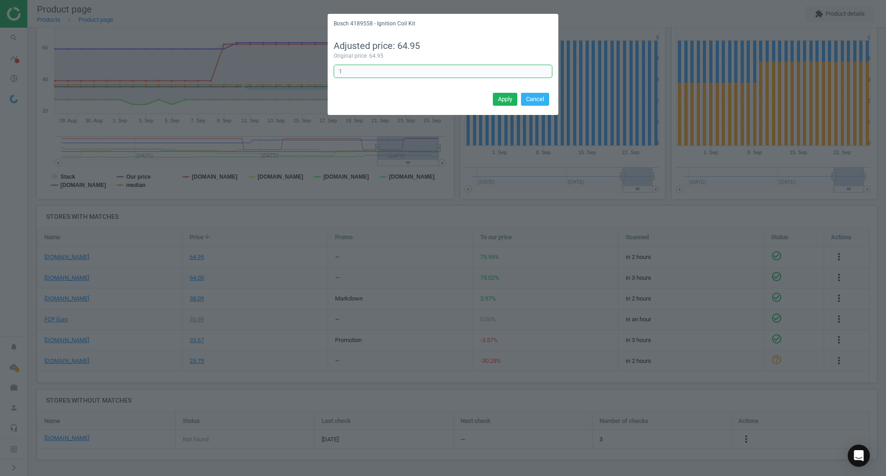
click at [431, 72] on input "1" at bounding box center [443, 72] width 219 height 14
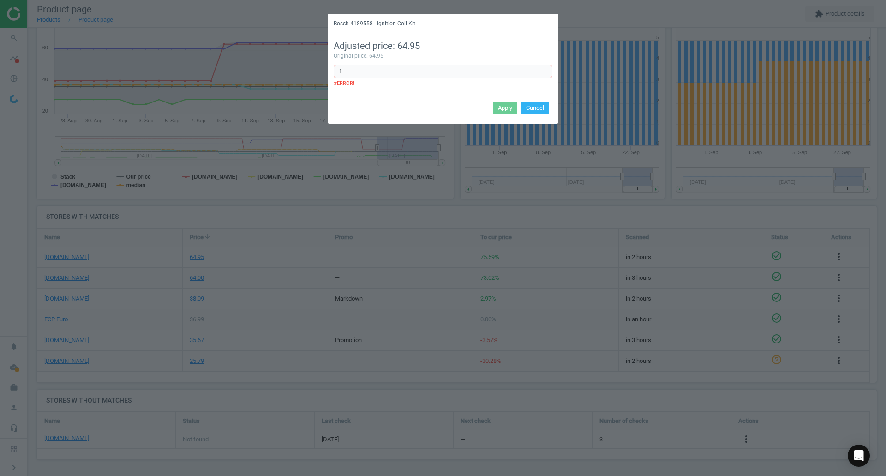
type input "1"
click at [387, 69] on input "1." at bounding box center [443, 72] width 219 height 14
type input "1"
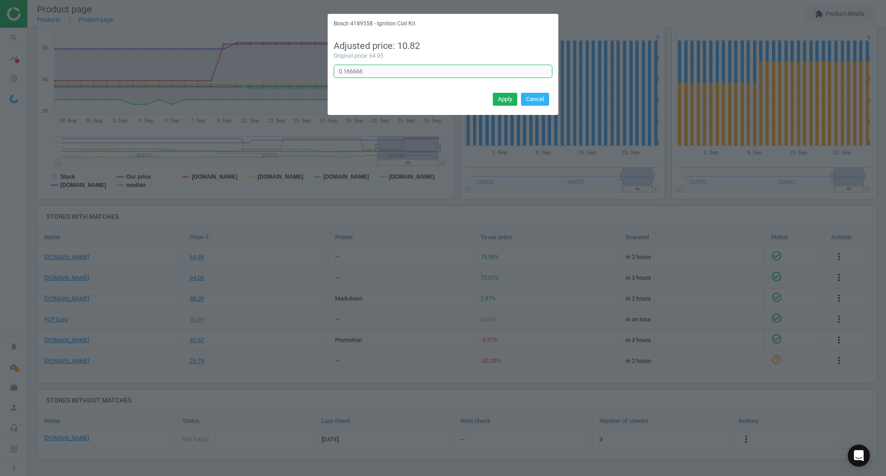
type input "0.166666"
click at [496, 99] on button "Apply" at bounding box center [505, 99] width 24 height 13
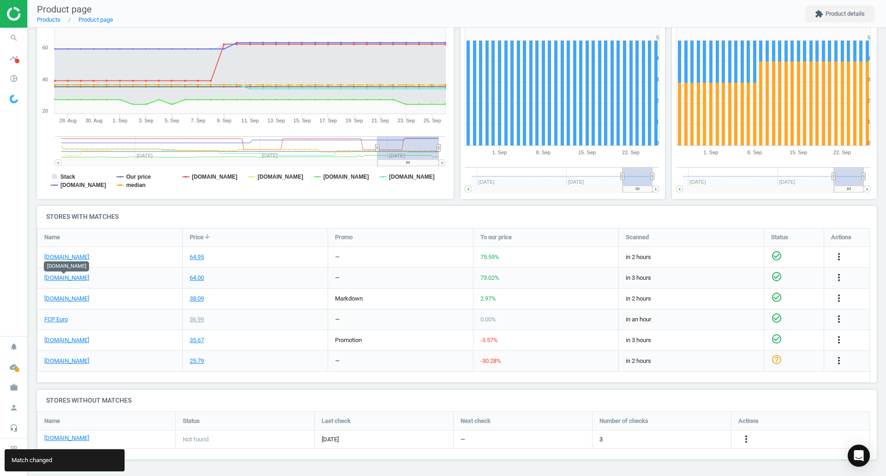
click at [73, 277] on link "[DOMAIN_NAME]" at bounding box center [66, 278] width 45 height 8
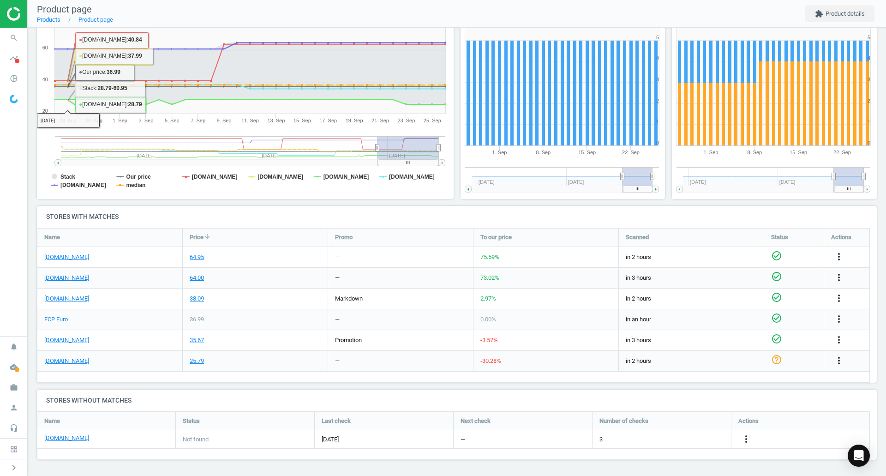
click at [19, 37] on icon "search" at bounding box center [14, 38] width 18 height 18
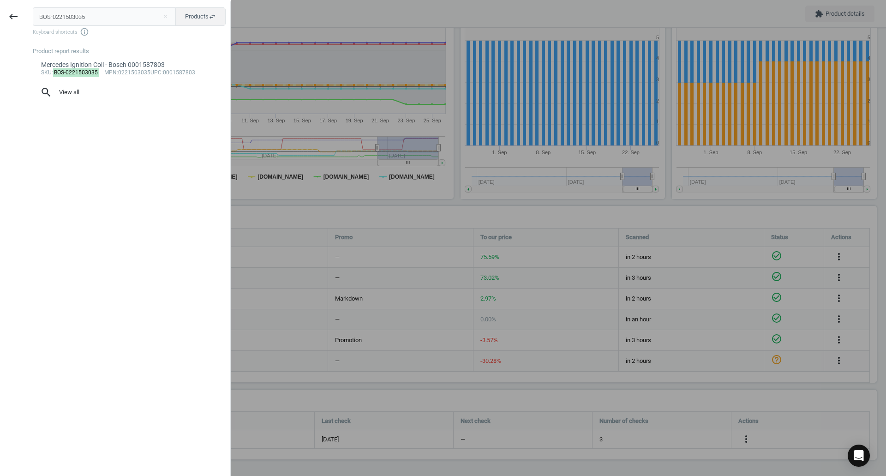
click at [107, 18] on input "BOS-0221503035" at bounding box center [105, 16] width 144 height 18
type input "BOS-0261500272"
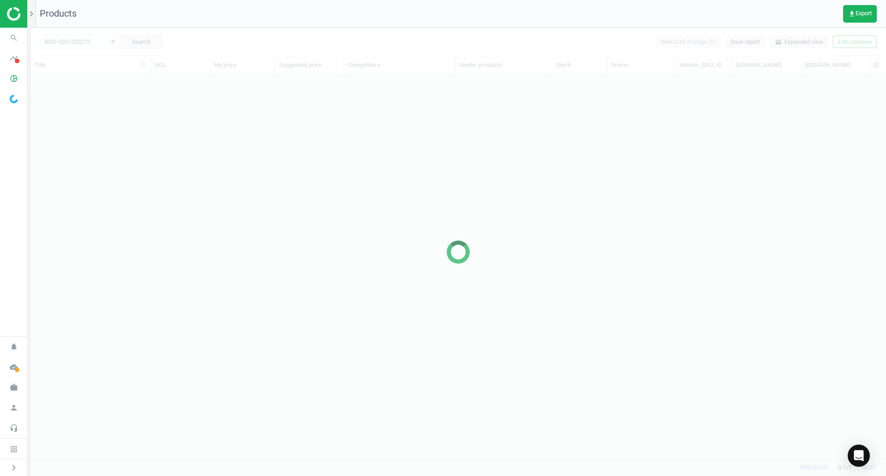
scroll to position [370, 849]
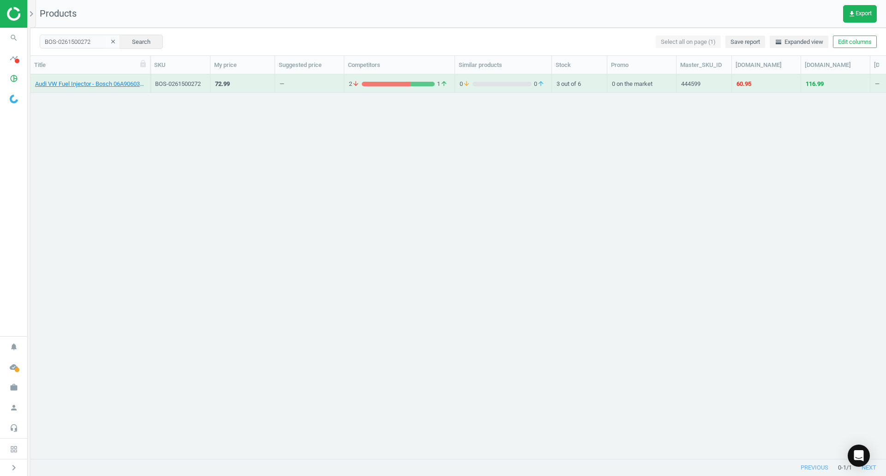
click at [107, 84] on link "Audi VW Fuel Injector - Bosch 06A906036Q" at bounding box center [90, 84] width 110 height 8
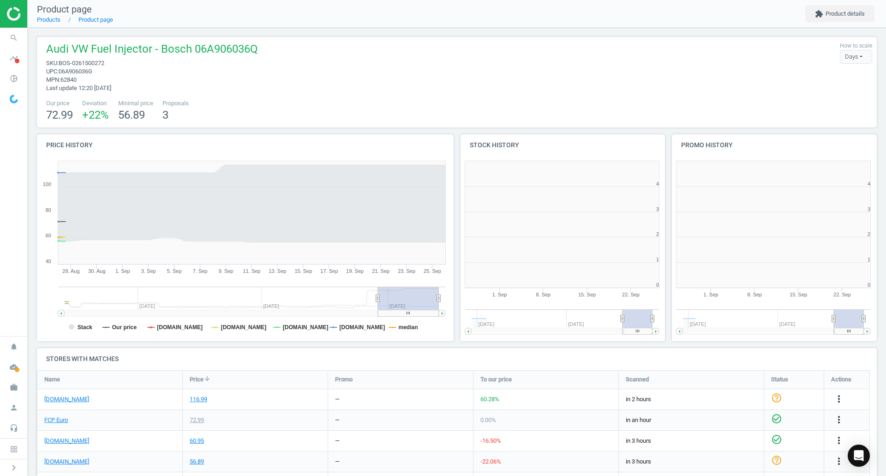
scroll to position [5, 5]
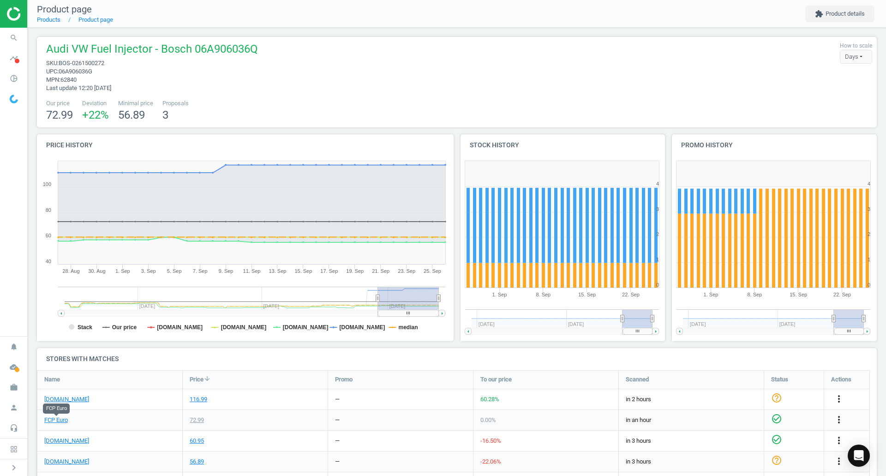
click at [62, 420] on link "FCP Euro" at bounding box center [56, 420] width 24 height 8
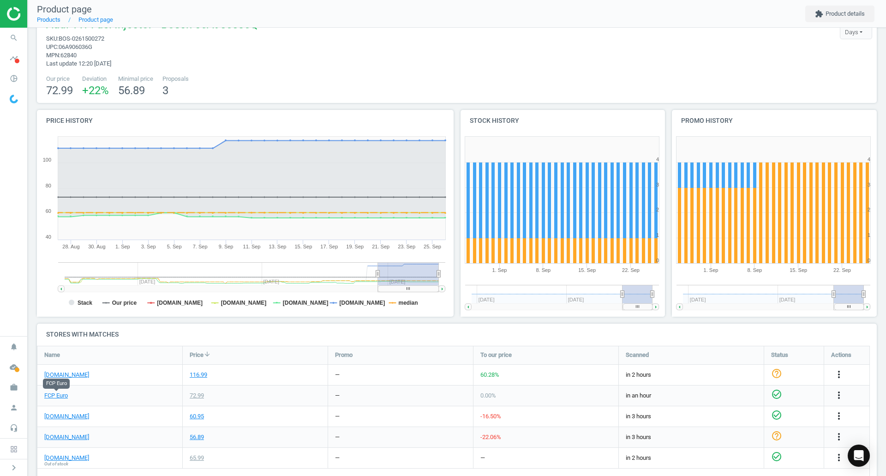
scroll to position [25, 0]
click at [61, 373] on link "[DOMAIN_NAME]" at bounding box center [66, 374] width 45 height 8
click at [12, 36] on icon "search" at bounding box center [14, 38] width 18 height 18
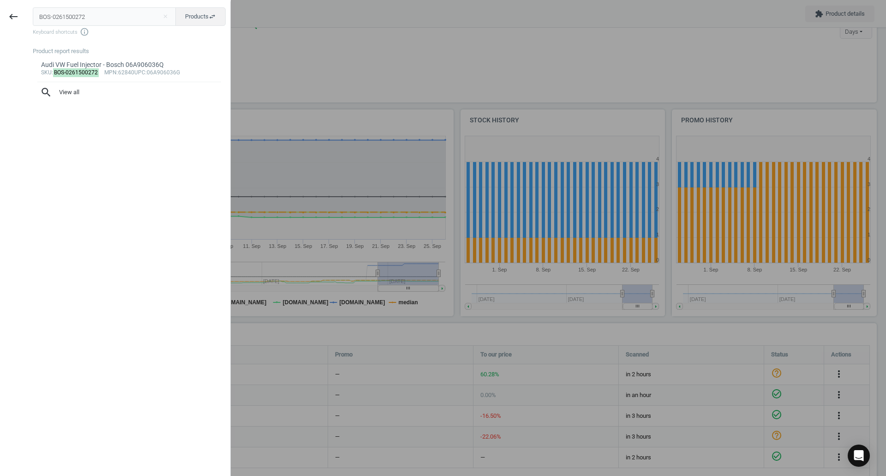
click at [81, 20] on input "BOS-0261500272" at bounding box center [105, 16] width 144 height 18
type input "BOS-0437502047"
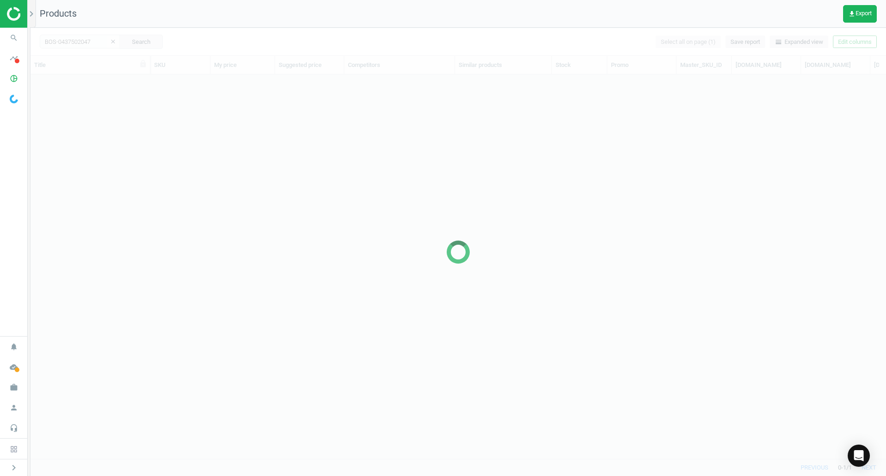
scroll to position [370, 849]
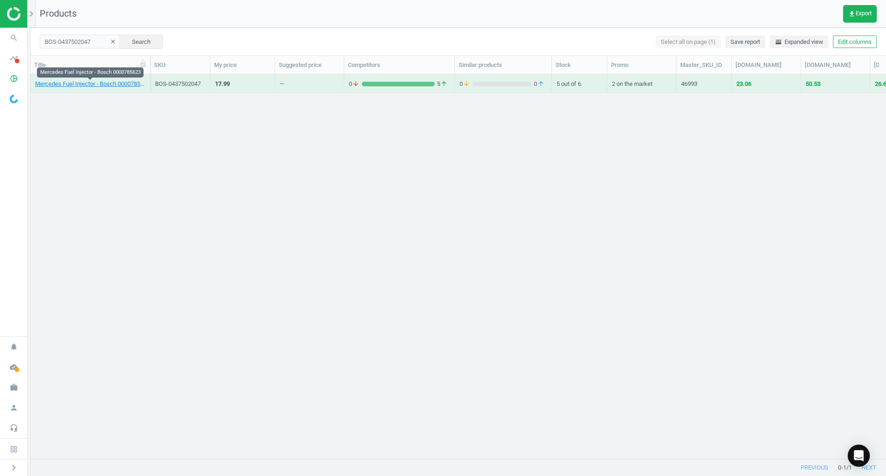
click at [131, 82] on link "Mercedes Fuel Injector - Bosch 0000785623" at bounding box center [90, 84] width 110 height 8
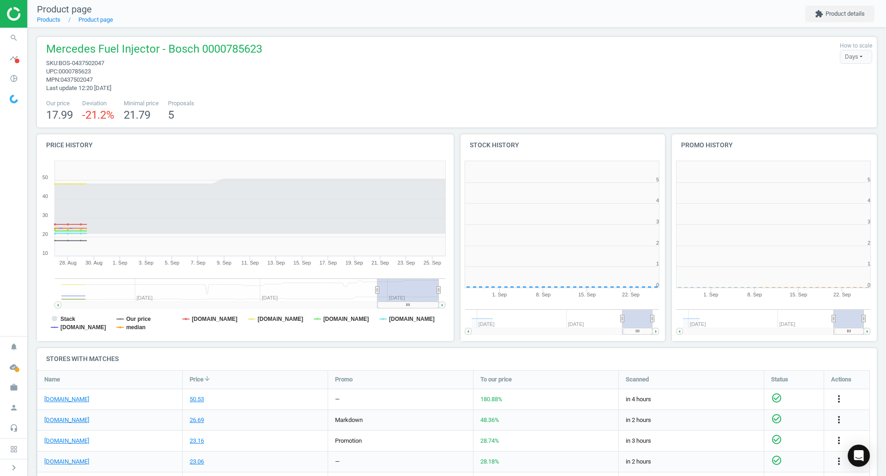
scroll to position [5, 5]
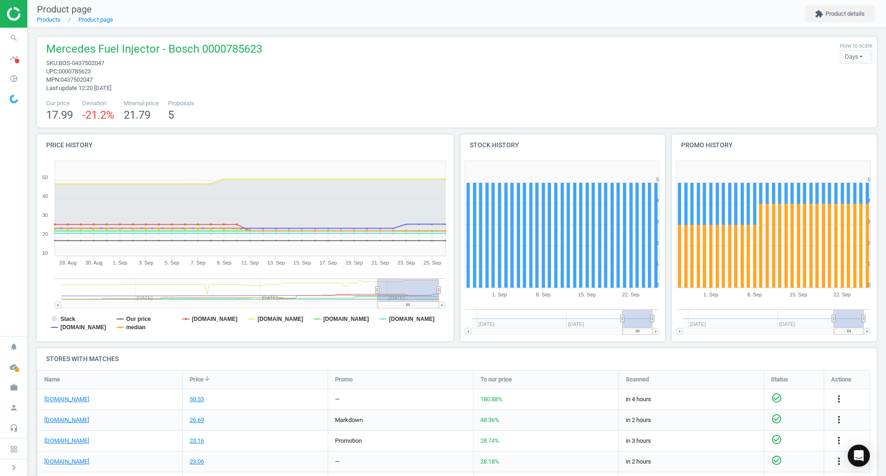
click at [49, 394] on div "[DOMAIN_NAME]" at bounding box center [109, 399] width 145 height 20
click at [56, 400] on link "[DOMAIN_NAME]" at bounding box center [66, 399] width 45 height 8
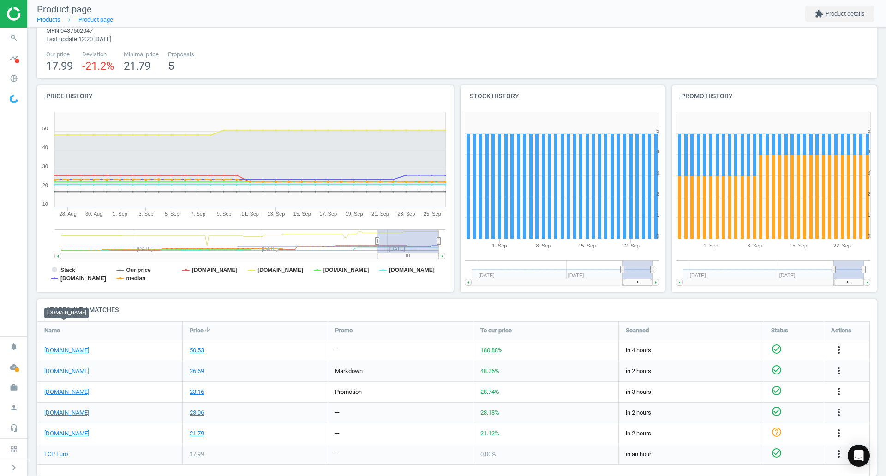
scroll to position [46, 0]
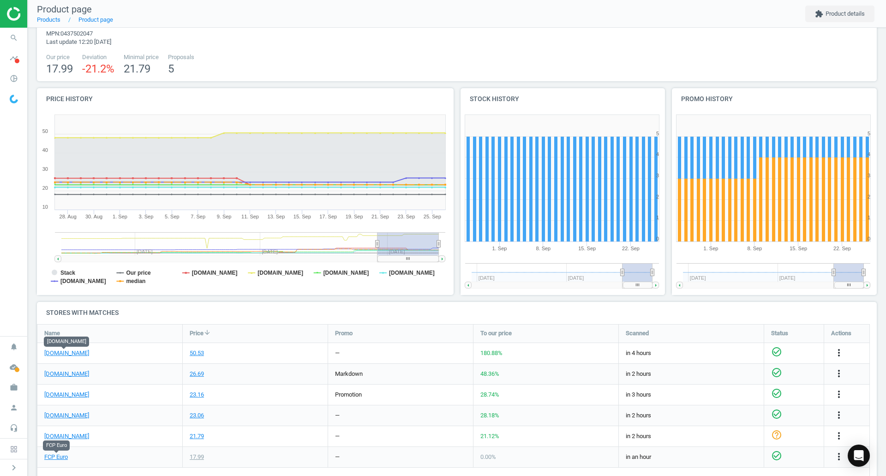
click at [65, 453] on link "FCP Euro" at bounding box center [56, 457] width 24 height 8
click at [22, 51] on span "timeline" at bounding box center [14, 58] width 28 height 20
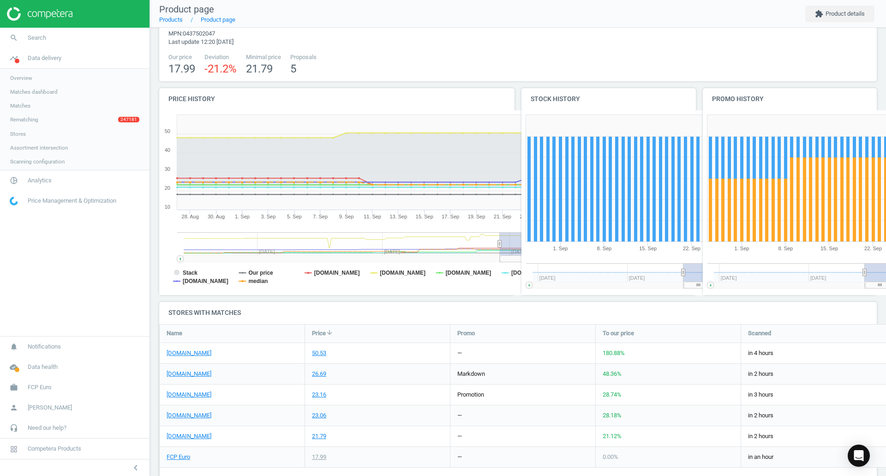
click at [21, 44] on span "search" at bounding box center [14, 38] width 28 height 20
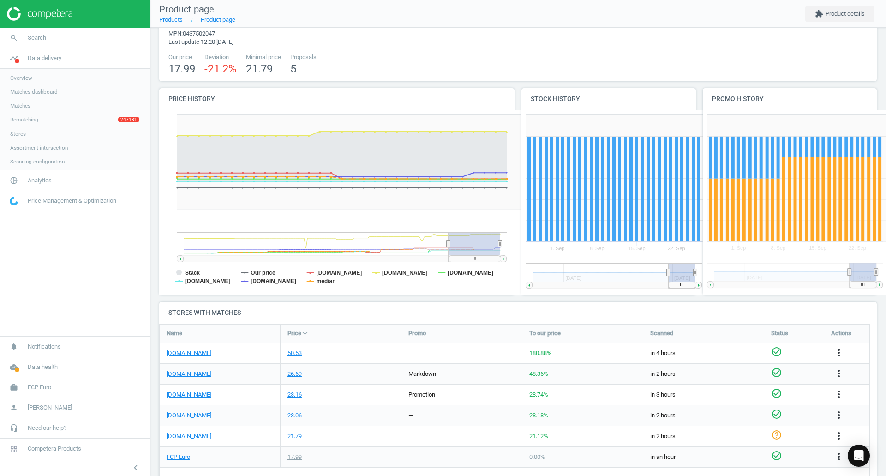
scroll to position [63, 725]
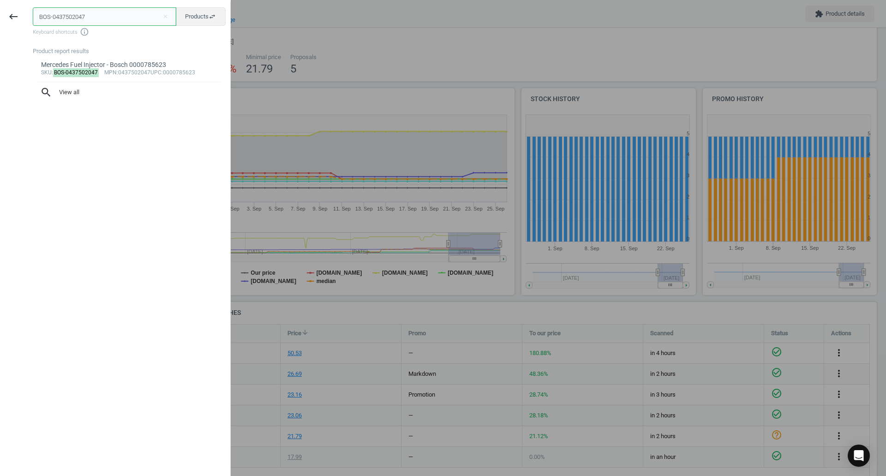
click at [72, 17] on input "BOS-0437502047" at bounding box center [105, 16] width 144 height 18
paste input "986221124"
type input "BOS-0986221124"
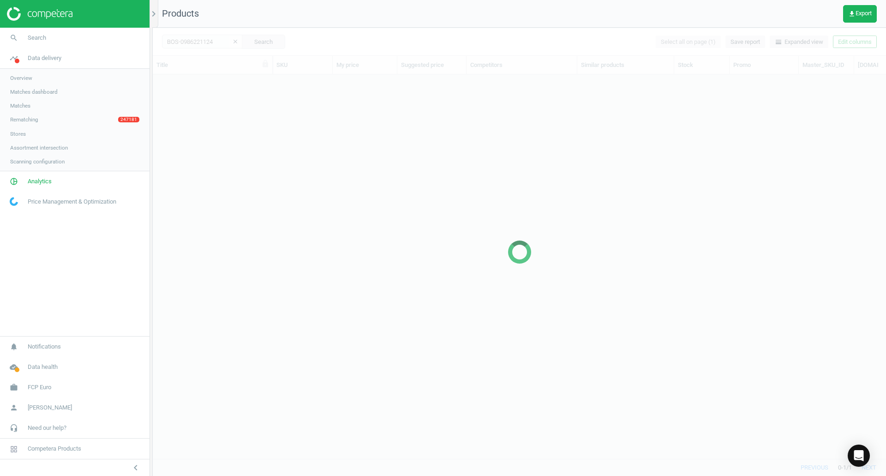
scroll to position [370, 727]
click at [138, 464] on icon "chevron_left" at bounding box center [135, 467] width 11 height 11
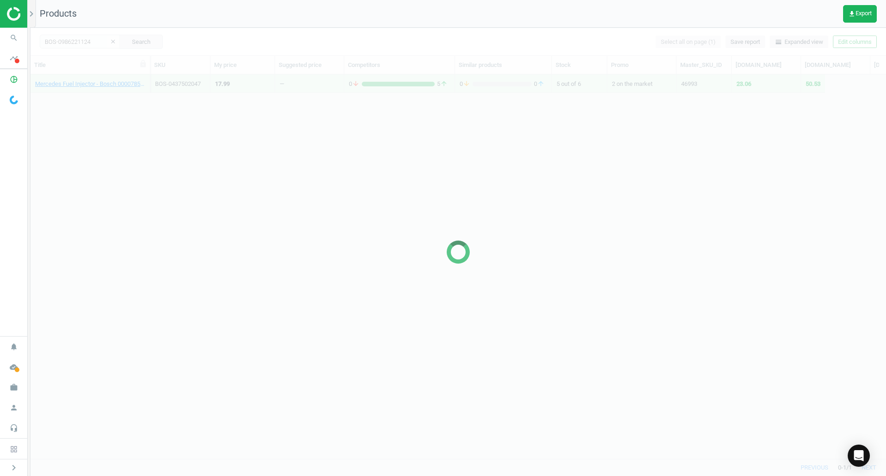
scroll to position [370, 849]
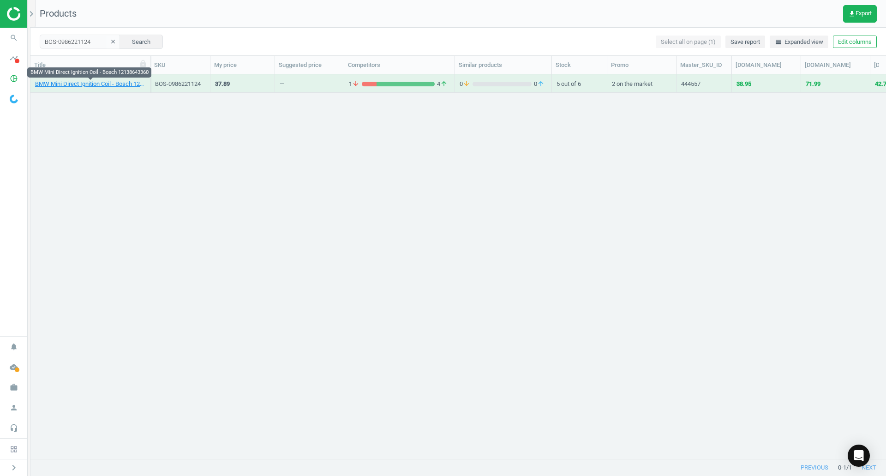
click at [132, 82] on link "BMW Mini Direct Ignition Coil - Bosch 12138643360" at bounding box center [90, 84] width 110 height 8
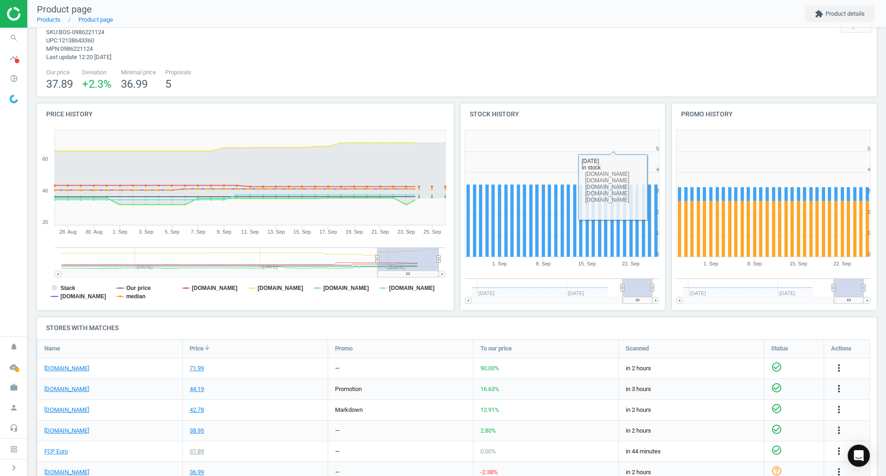
scroll to position [46, 0]
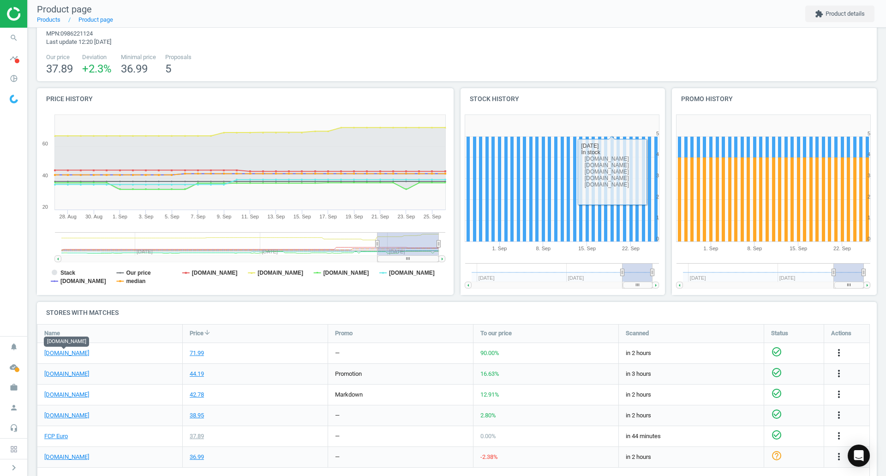
click at [78, 355] on link "[DOMAIN_NAME]" at bounding box center [66, 353] width 45 height 8
click at [56, 435] on link "FCP Euro" at bounding box center [56, 436] width 24 height 8
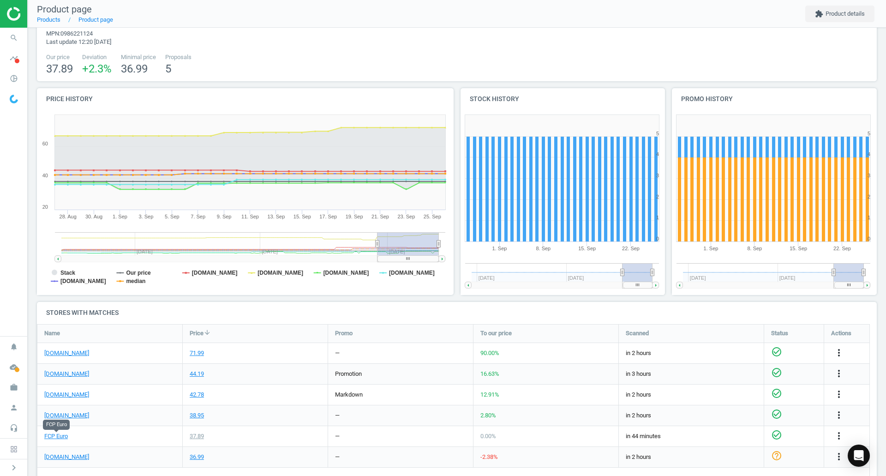
click at [26, 43] on span "search" at bounding box center [14, 38] width 28 height 20
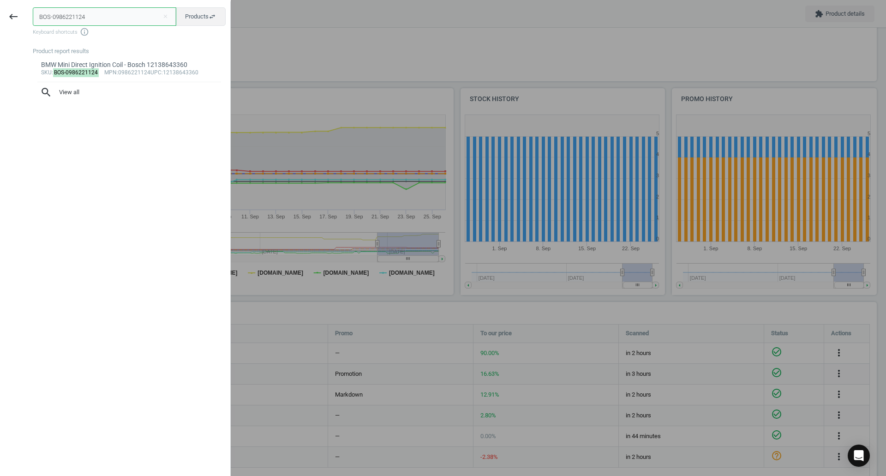
click at [72, 17] on input "BOS-0986221124" at bounding box center [105, 16] width 144 height 18
paste input "8160"
type input "BOS-8160"
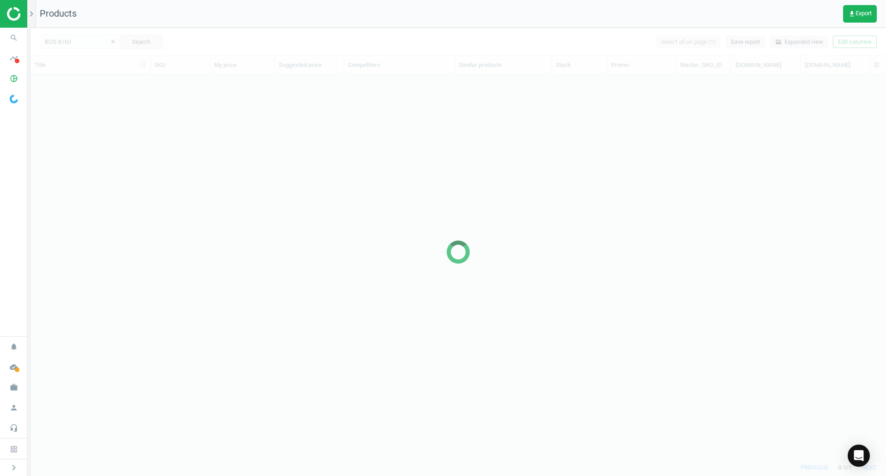
scroll to position [370, 849]
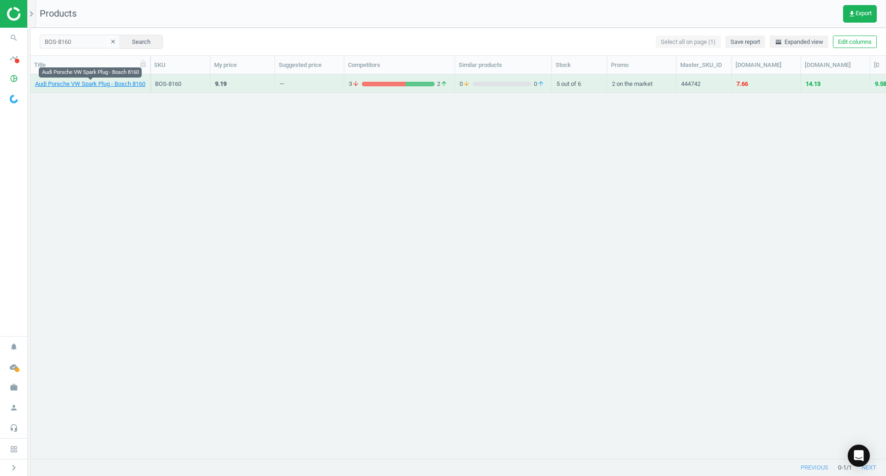
click at [136, 86] on link "Audi Porsche VW Spark Plug - Bosch 8160" at bounding box center [90, 84] width 110 height 8
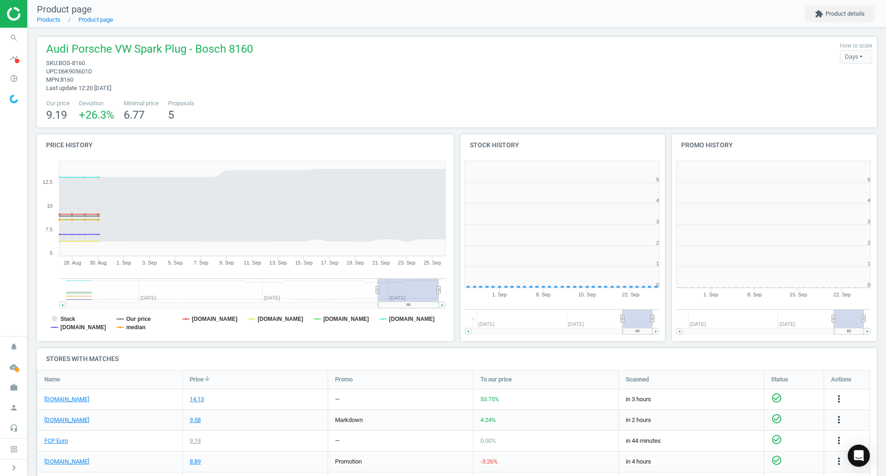
scroll to position [5, 5]
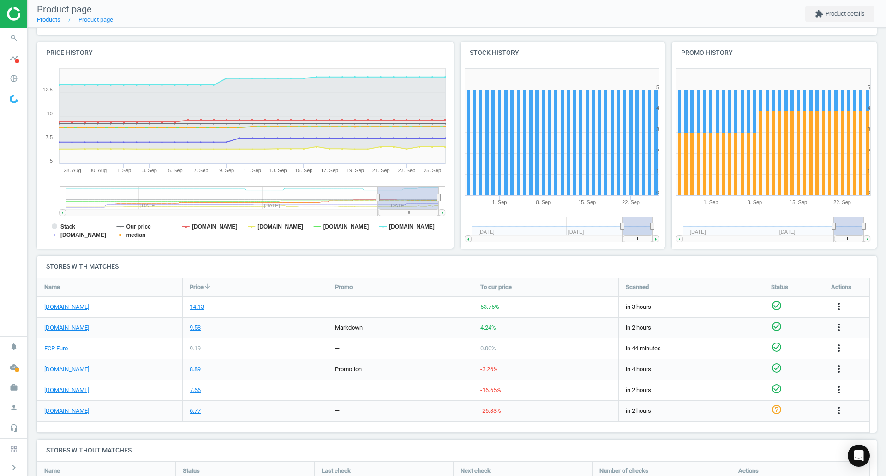
click at [67, 309] on link "[DOMAIN_NAME]" at bounding box center [66, 307] width 45 height 8
click at [60, 344] on link "FCP Euro" at bounding box center [56, 348] width 24 height 8
click at [13, 36] on icon "search" at bounding box center [14, 38] width 18 height 18
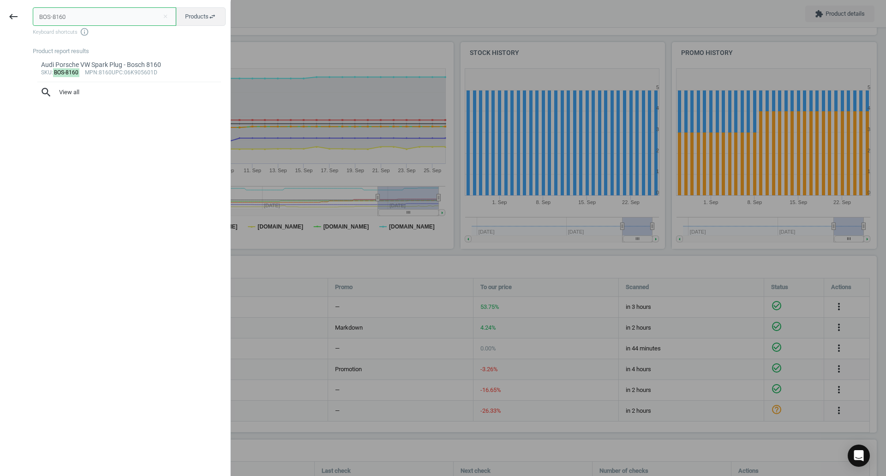
click at [76, 15] on input "BOS-8160" at bounding box center [105, 16] width 144 height 18
click at [76, 14] on input "BOS-8160" at bounding box center [105, 16] width 144 height 18
paste input "CRP-11721437202"
type input "CRP-11721437202"
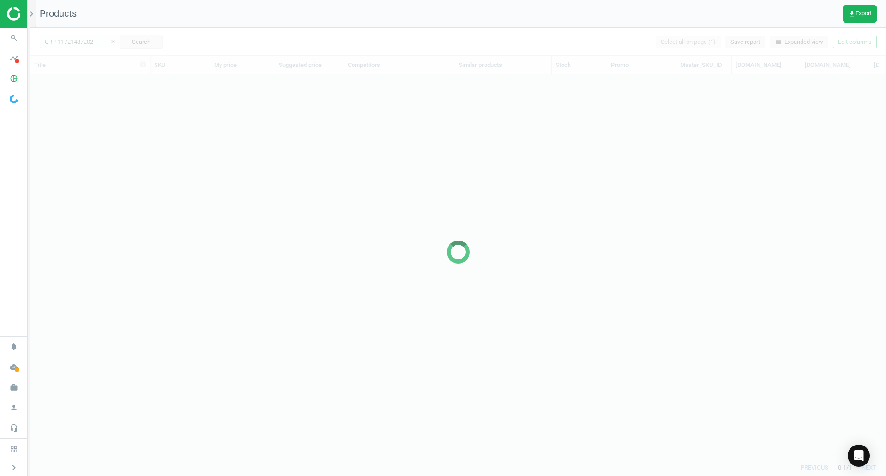
scroll to position [370, 849]
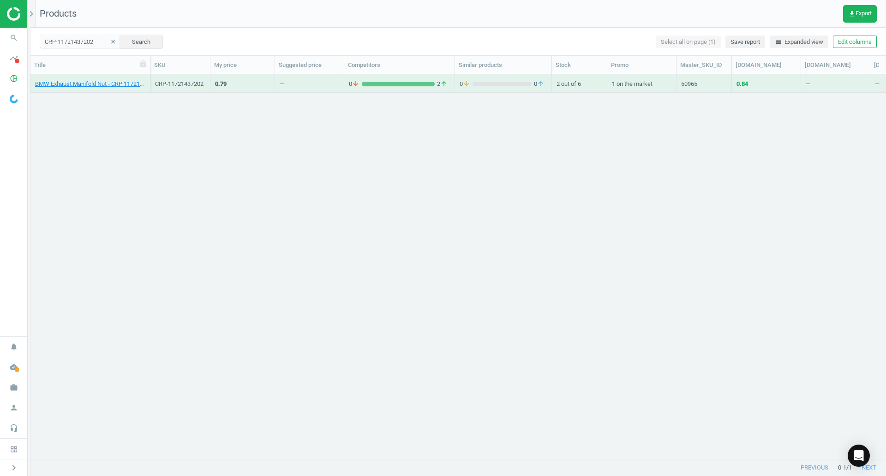
click at [111, 89] on div "BMW Exhaust Manifold Nut - CRP 11721437202" at bounding box center [90, 86] width 110 height 12
click at [111, 80] on link "BMW Exhaust Manifold Nut - CRP 11721437202" at bounding box center [90, 84] width 110 height 8
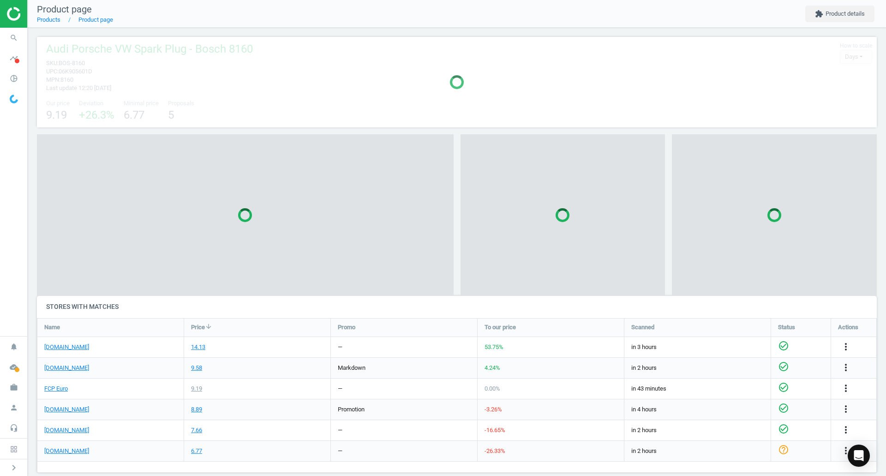
scroll to position [63, 848]
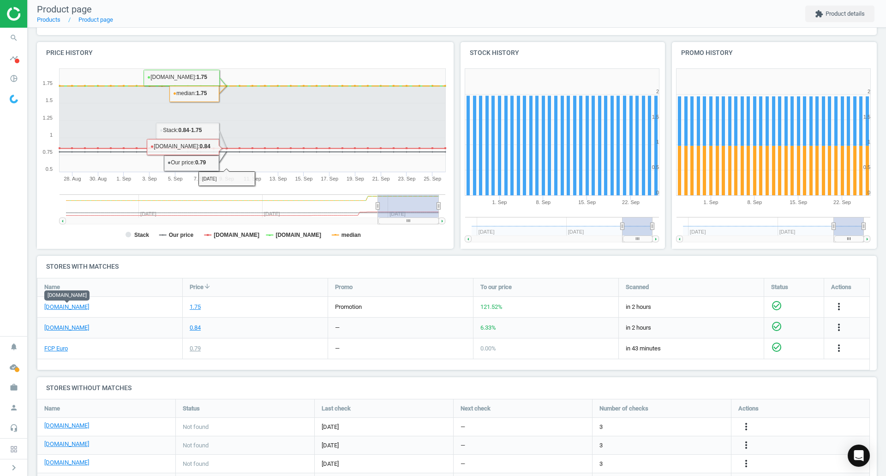
click at [72, 306] on link "[DOMAIN_NAME]" at bounding box center [66, 307] width 45 height 8
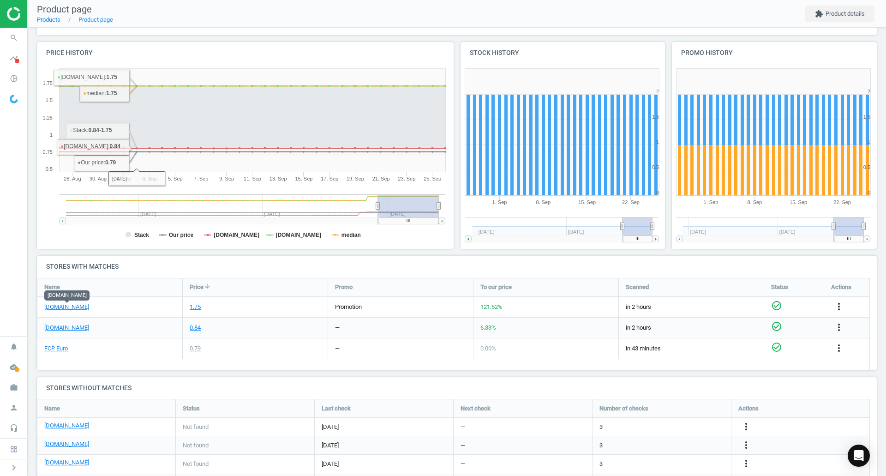
click at [60, 350] on link "FCP Euro" at bounding box center [56, 348] width 24 height 8
click at [0, 38] on span "search" at bounding box center [14, 38] width 28 height 20
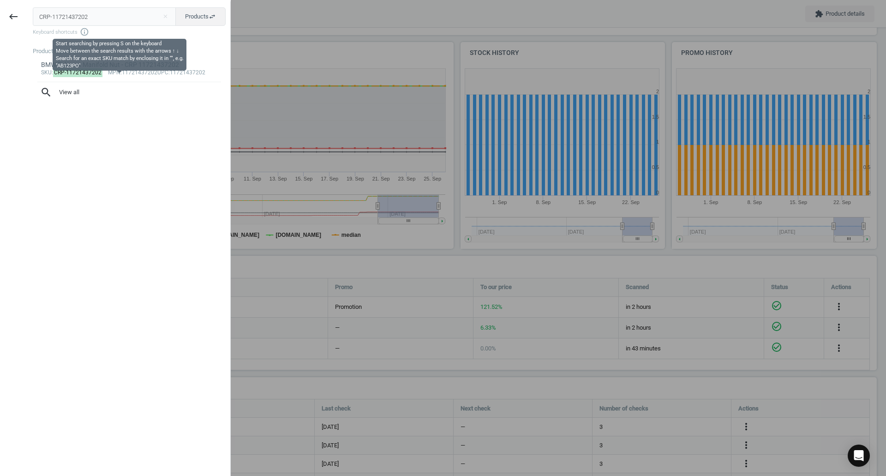
click at [115, 21] on input "CRP-11721437202" at bounding box center [105, 16] width 144 height 18
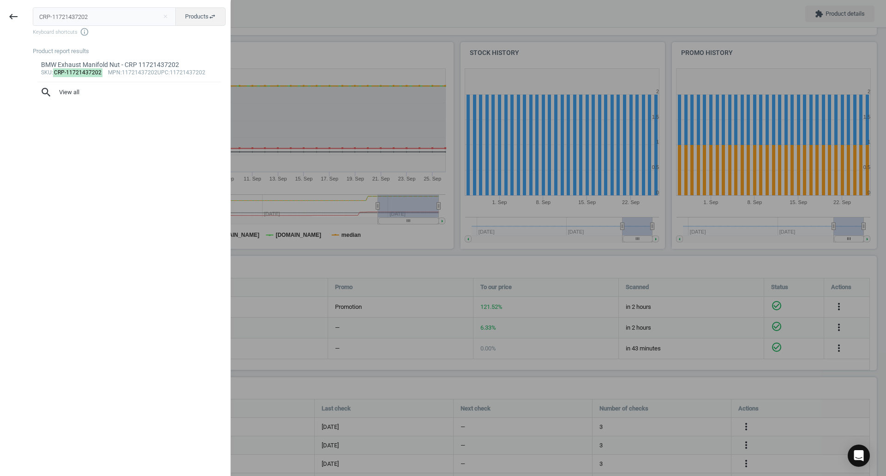
click at [115, 21] on input "CRP-11721437202" at bounding box center [105, 16] width 144 height 18
type input "CRP-CHR0406R"
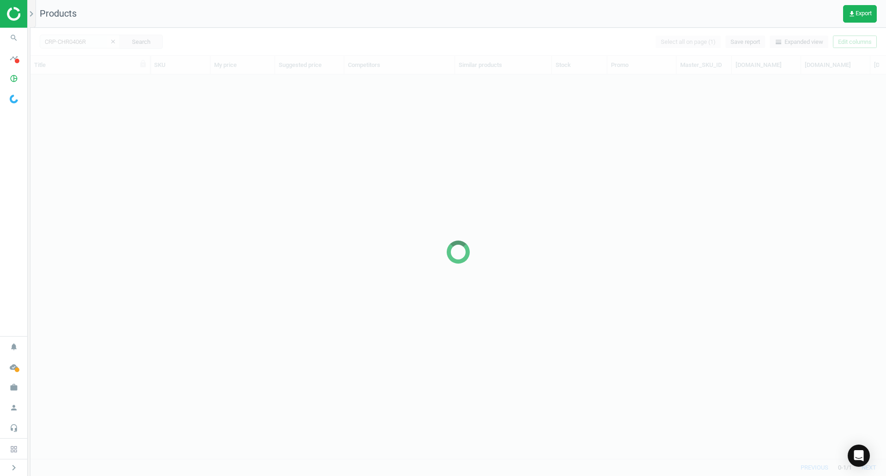
scroll to position [370, 849]
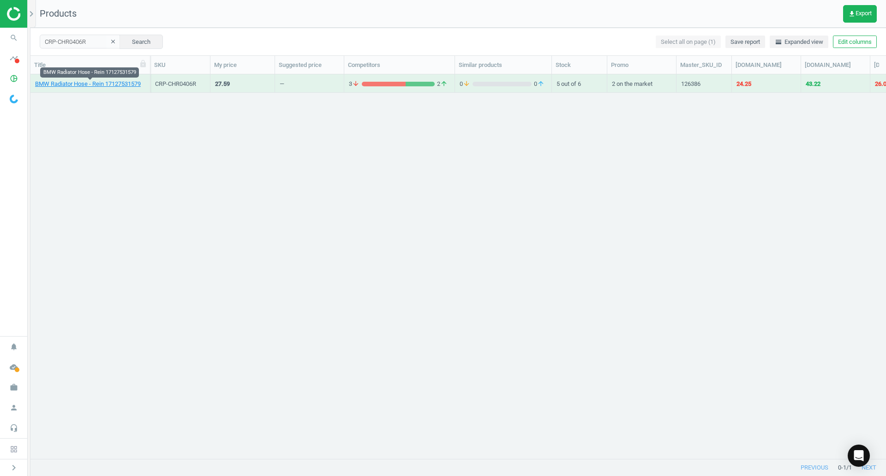
click at [93, 82] on link "BMW Radiator Hose - Rein 17127531579" at bounding box center [88, 84] width 106 height 8
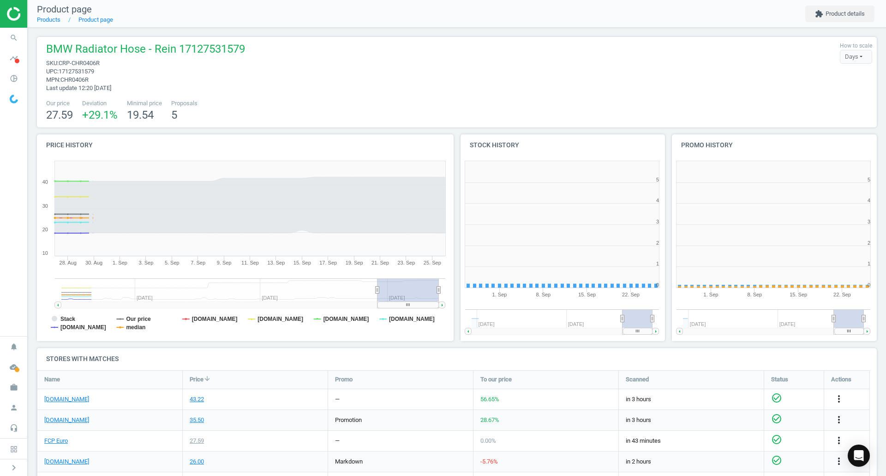
scroll to position [5, 5]
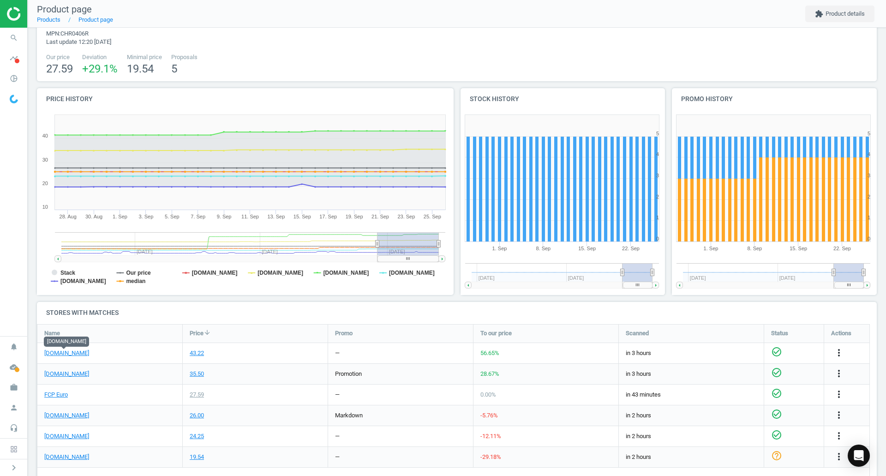
click at [66, 350] on link "[DOMAIN_NAME]" at bounding box center [66, 353] width 45 height 8
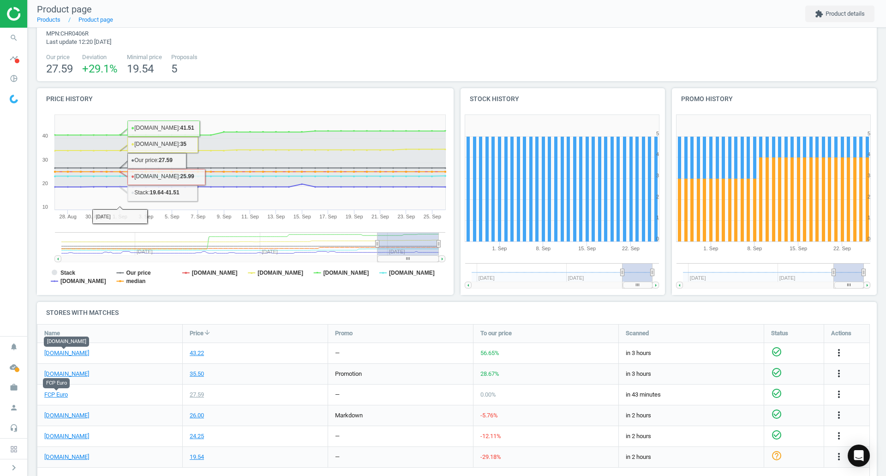
click at [56, 391] on link "FCP Euro" at bounding box center [56, 395] width 24 height 8
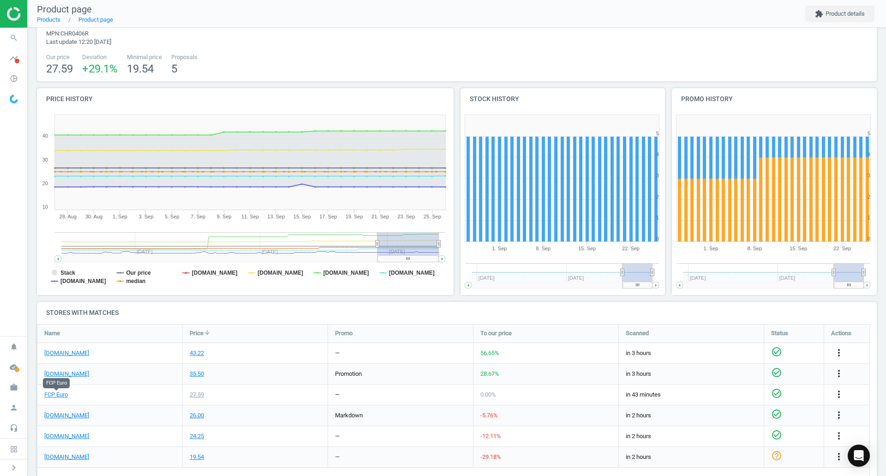
click at [15, 39] on icon "search" at bounding box center [14, 38] width 18 height 18
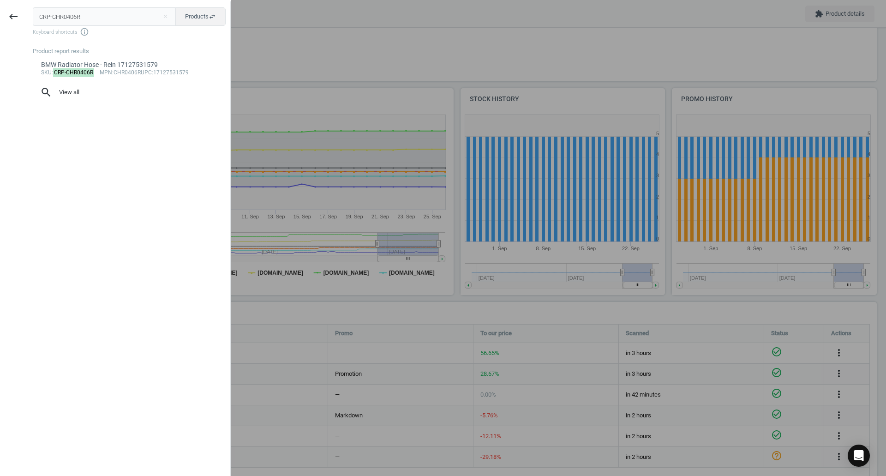
click at [90, 15] on input "CRP-CHR0406R" at bounding box center [105, 16] width 144 height 18
type input "CRP-ELP0140P"
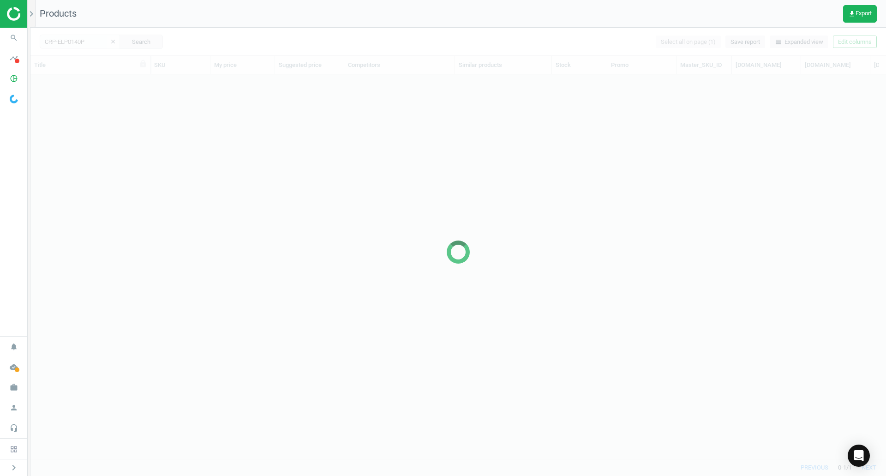
scroll to position [370, 849]
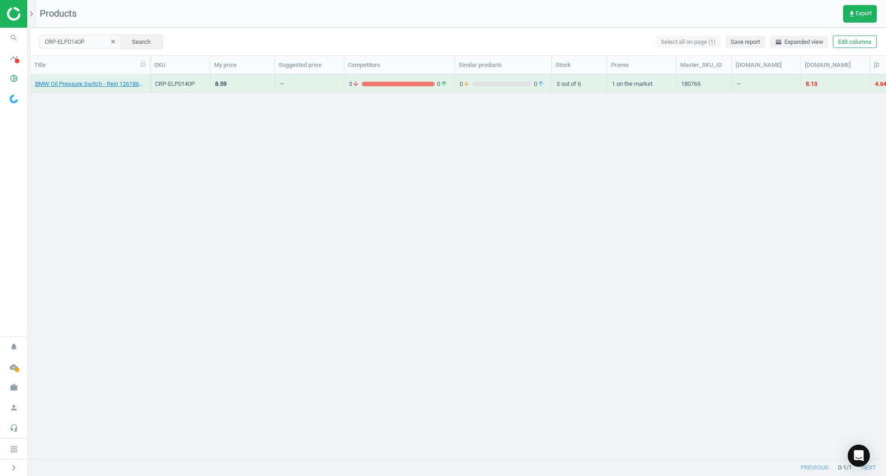
click at [99, 88] on div "BMW Oil Pressure Switch - Rein 12618611273" at bounding box center [90, 86] width 110 height 12
click at [99, 84] on link "BMW Oil Pressure Switch - Rein 12618611273" at bounding box center [90, 84] width 110 height 8
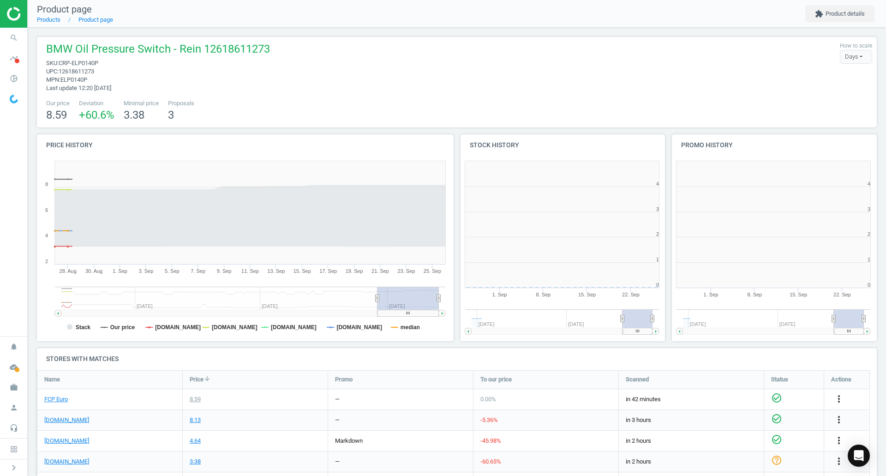
scroll to position [5, 5]
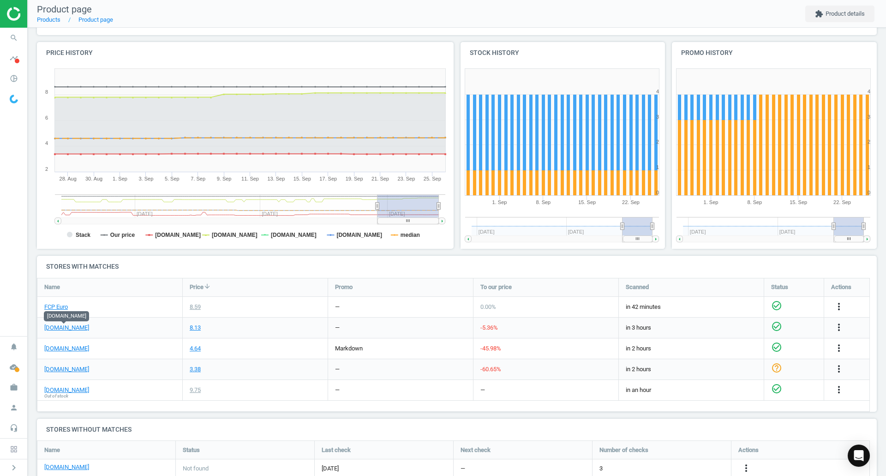
click at [80, 329] on link "[DOMAIN_NAME]" at bounding box center [66, 328] width 45 height 8
click at [62, 307] on link "FCP Euro" at bounding box center [56, 307] width 24 height 8
click at [11, 28] on span "search" at bounding box center [14, 38] width 28 height 20
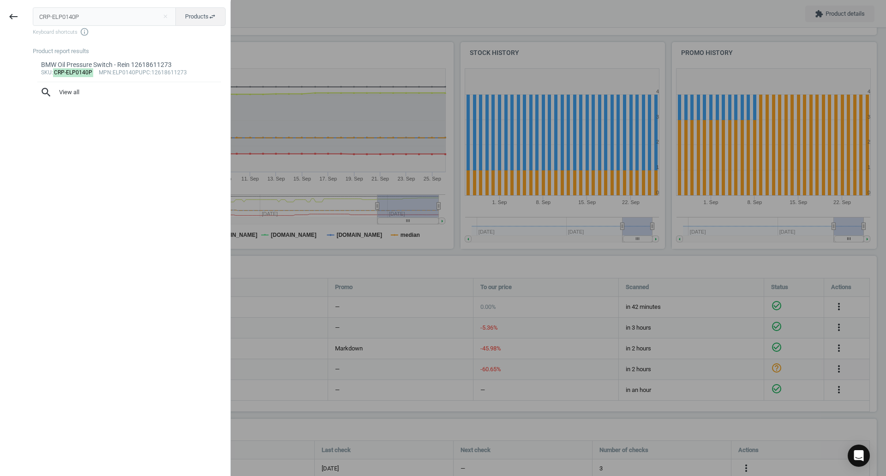
click at [72, 19] on input "CRP-ELP0140P" at bounding box center [105, 16] width 144 height 18
type input "CRP-HWP0014"
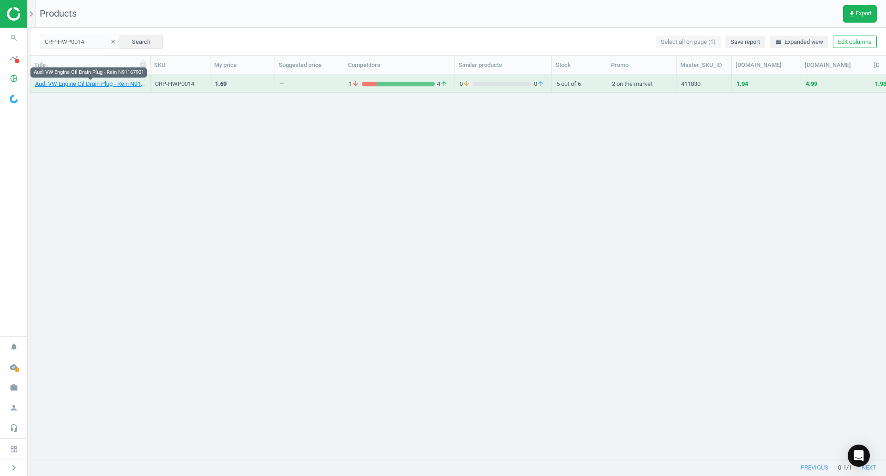
click at [102, 84] on link "Audi VW Engine Oil Drain Plug - Rein N91167901" at bounding box center [90, 84] width 110 height 8
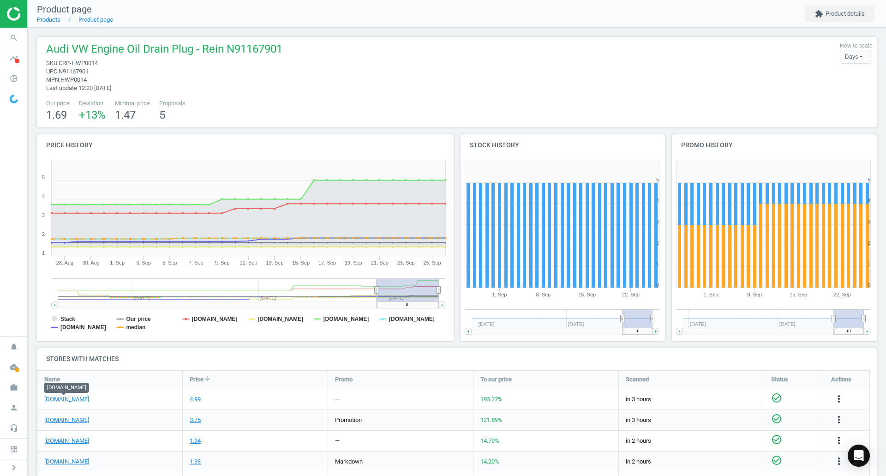
click at [68, 399] on link "[DOMAIN_NAME]" at bounding box center [66, 399] width 45 height 8
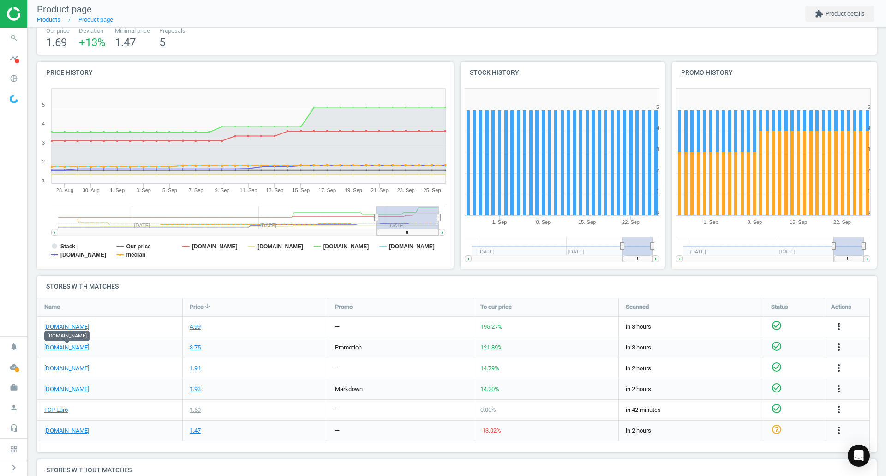
click at [80, 346] on link "[DOMAIN_NAME]" at bounding box center [66, 347] width 45 height 8
click at [54, 408] on link "FCP Euro" at bounding box center [56, 410] width 24 height 8
click at [18, 38] on icon "search" at bounding box center [14, 38] width 18 height 18
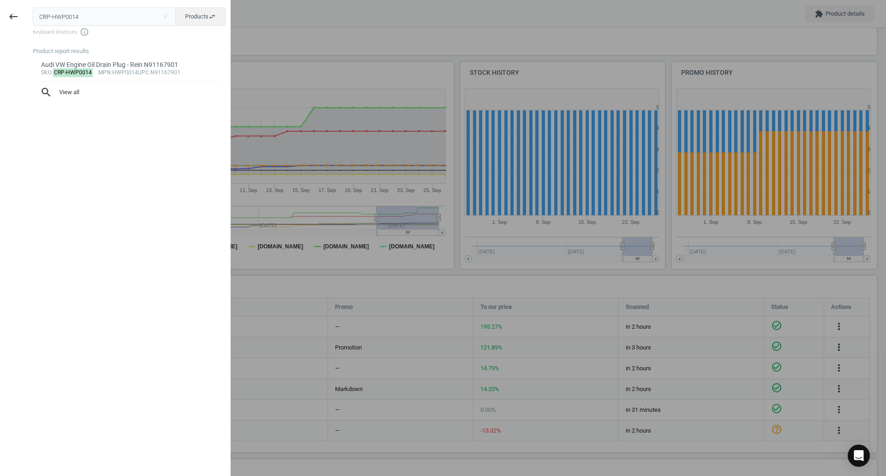
click at [48, 22] on input "CRP-HWP0014" at bounding box center [105, 16] width 144 height 18
type input "VOL-30640777"
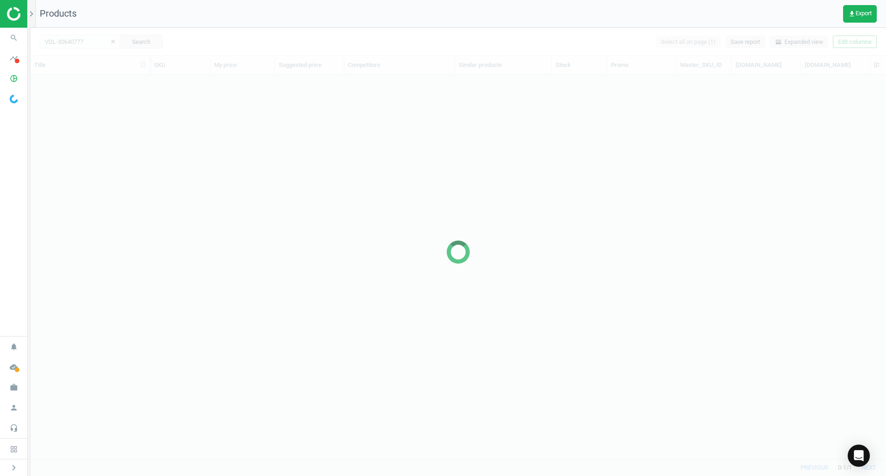
scroll to position [370, 849]
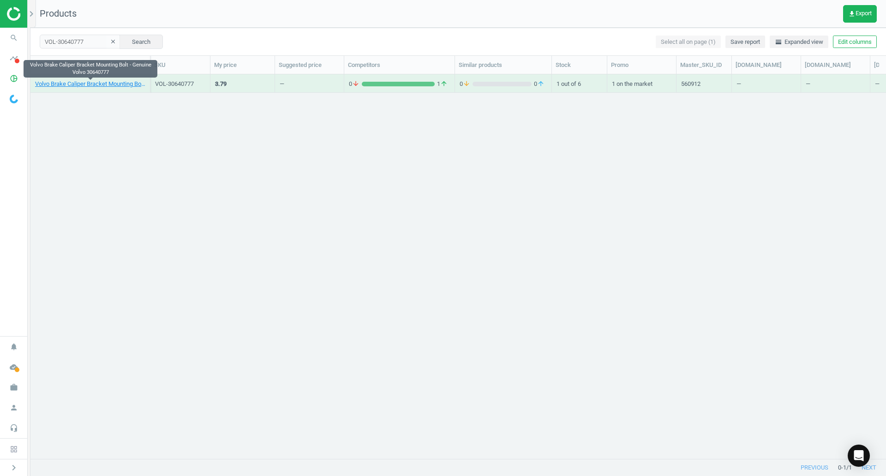
click at [96, 85] on link "Volvo Brake Caliper Bracket Mounting Bolt - Genuine Volvo 30640777" at bounding box center [90, 84] width 110 height 8
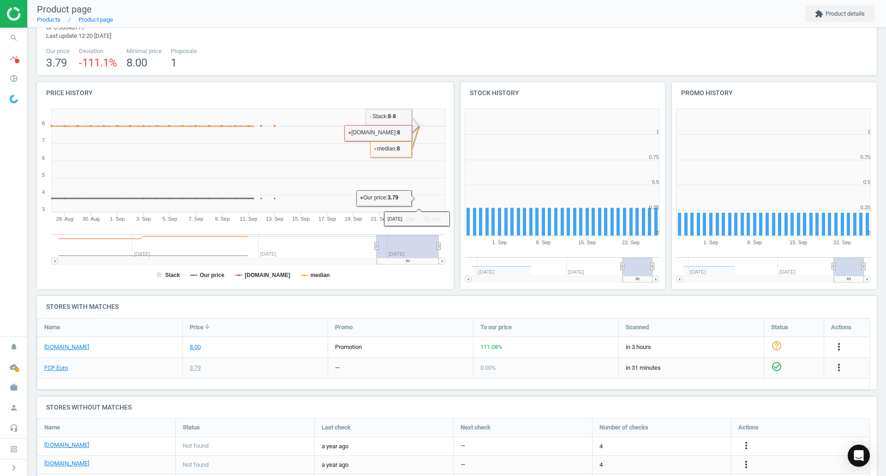
scroll to position [92, 0]
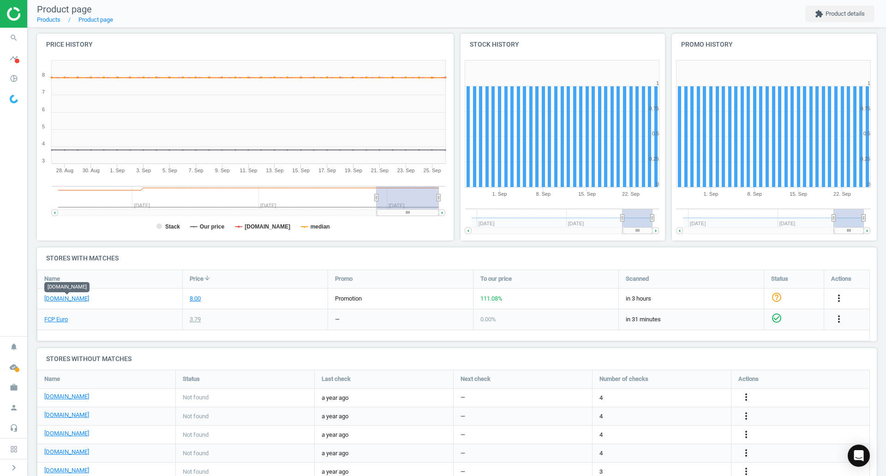
click at [66, 295] on link "[DOMAIN_NAME]" at bounding box center [66, 299] width 45 height 8
click at [58, 319] on link "FCP Euro" at bounding box center [56, 319] width 24 height 8
click at [4, 48] on span "search" at bounding box center [14, 38] width 28 height 20
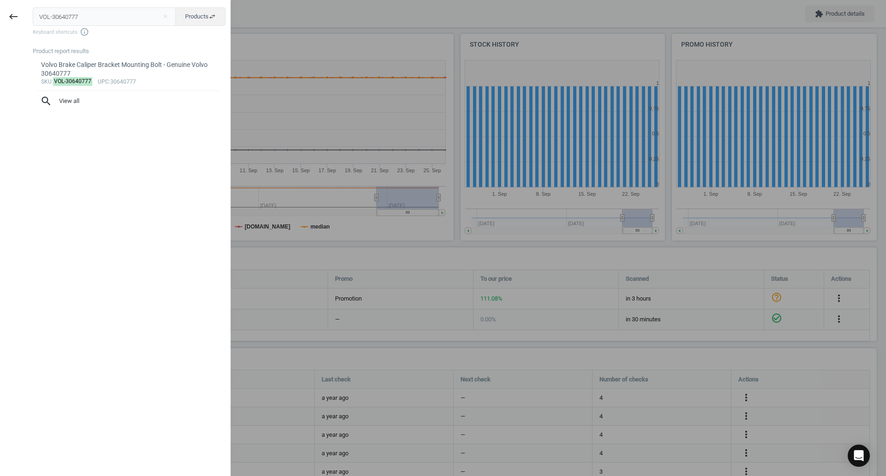
click at [123, 9] on input "VOL-30640777" at bounding box center [105, 16] width 144 height 18
type input "VOL-30741279"
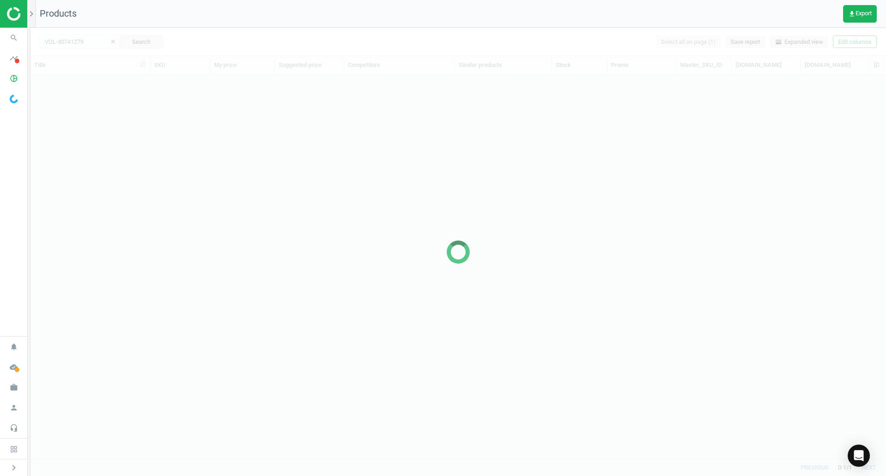
scroll to position [370, 849]
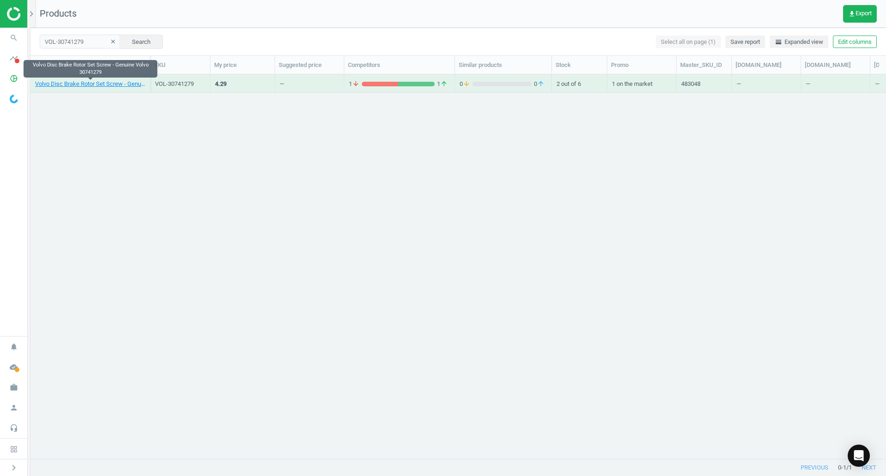
click at [124, 84] on link "Volvo Disc Brake Rotor Set Screw - Genuine Volvo 30741279" at bounding box center [90, 84] width 110 height 8
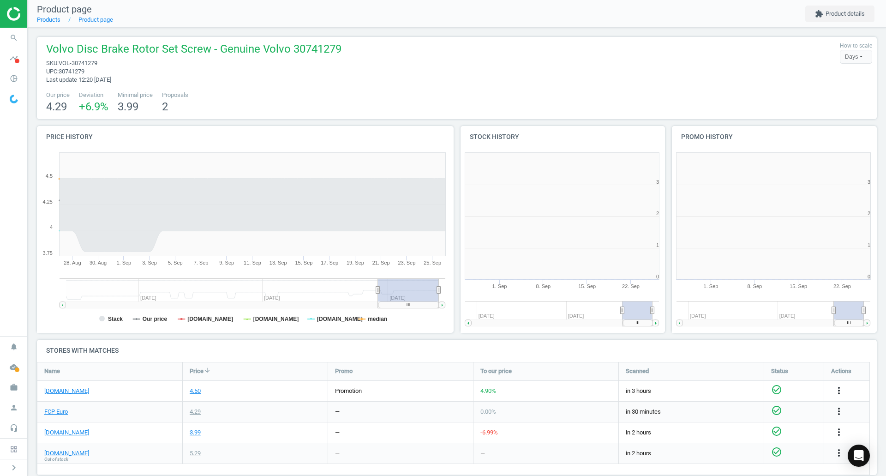
scroll to position [5, 5]
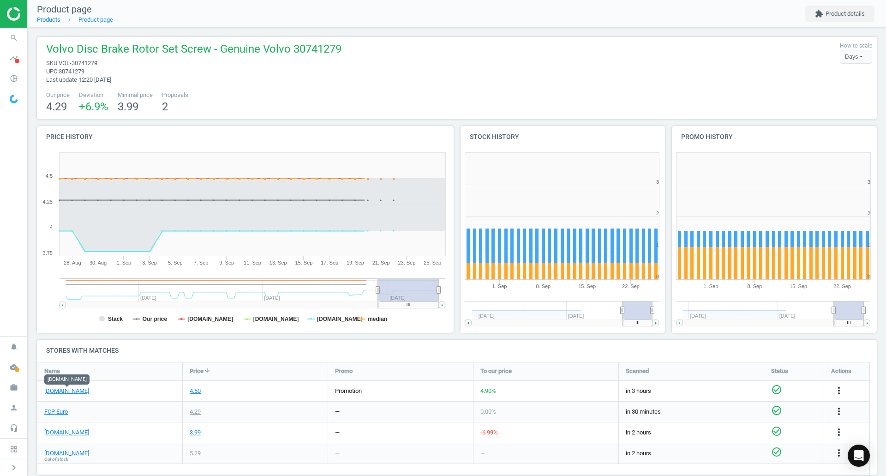
click at [52, 393] on link "[DOMAIN_NAME]" at bounding box center [66, 391] width 45 height 8
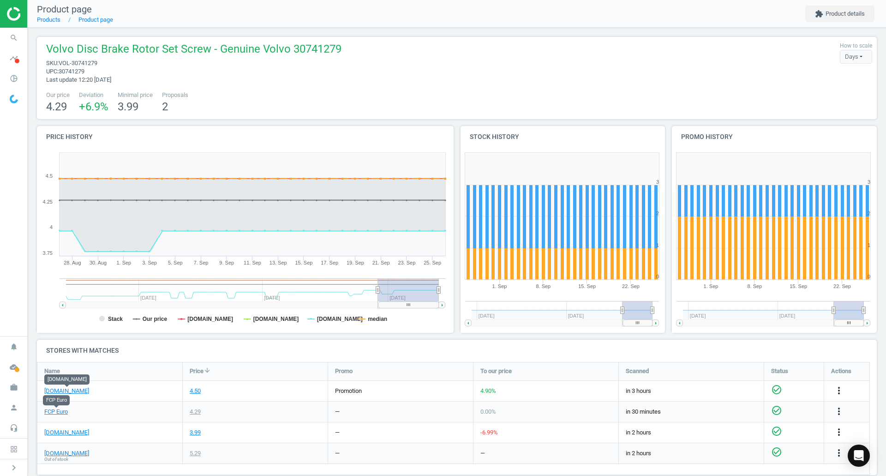
click at [62, 414] on link "FCP Euro" at bounding box center [56, 412] width 24 height 8
click at [21, 37] on icon "search" at bounding box center [14, 38] width 18 height 18
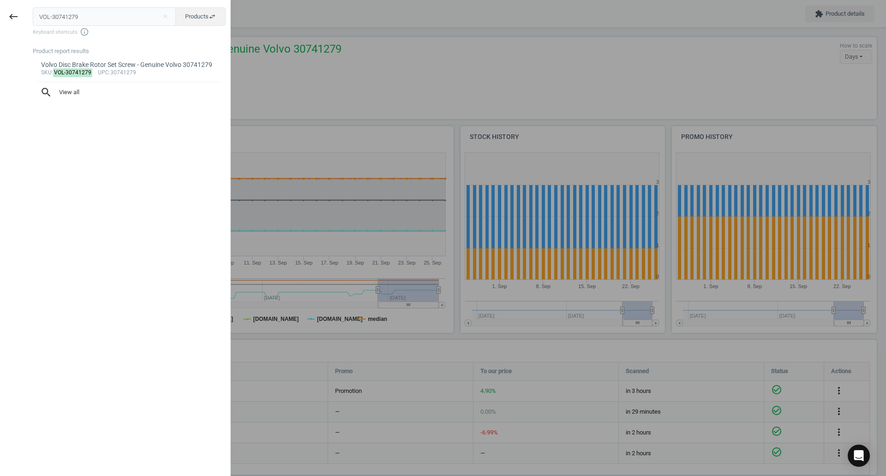
click at [110, 22] on input "VOL-30741279" at bounding box center [105, 16] width 144 height 18
type input "VOL-31392044"
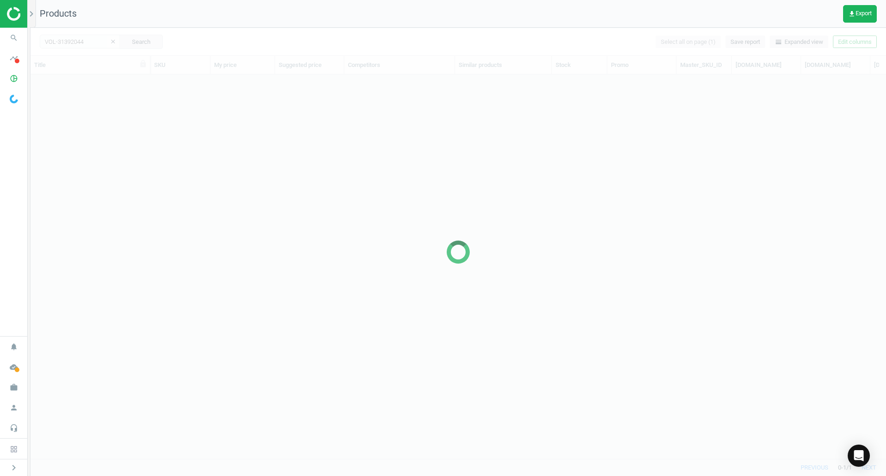
scroll to position [370, 849]
